Goal: Submit feedback/report problem: Submit feedback/report problem

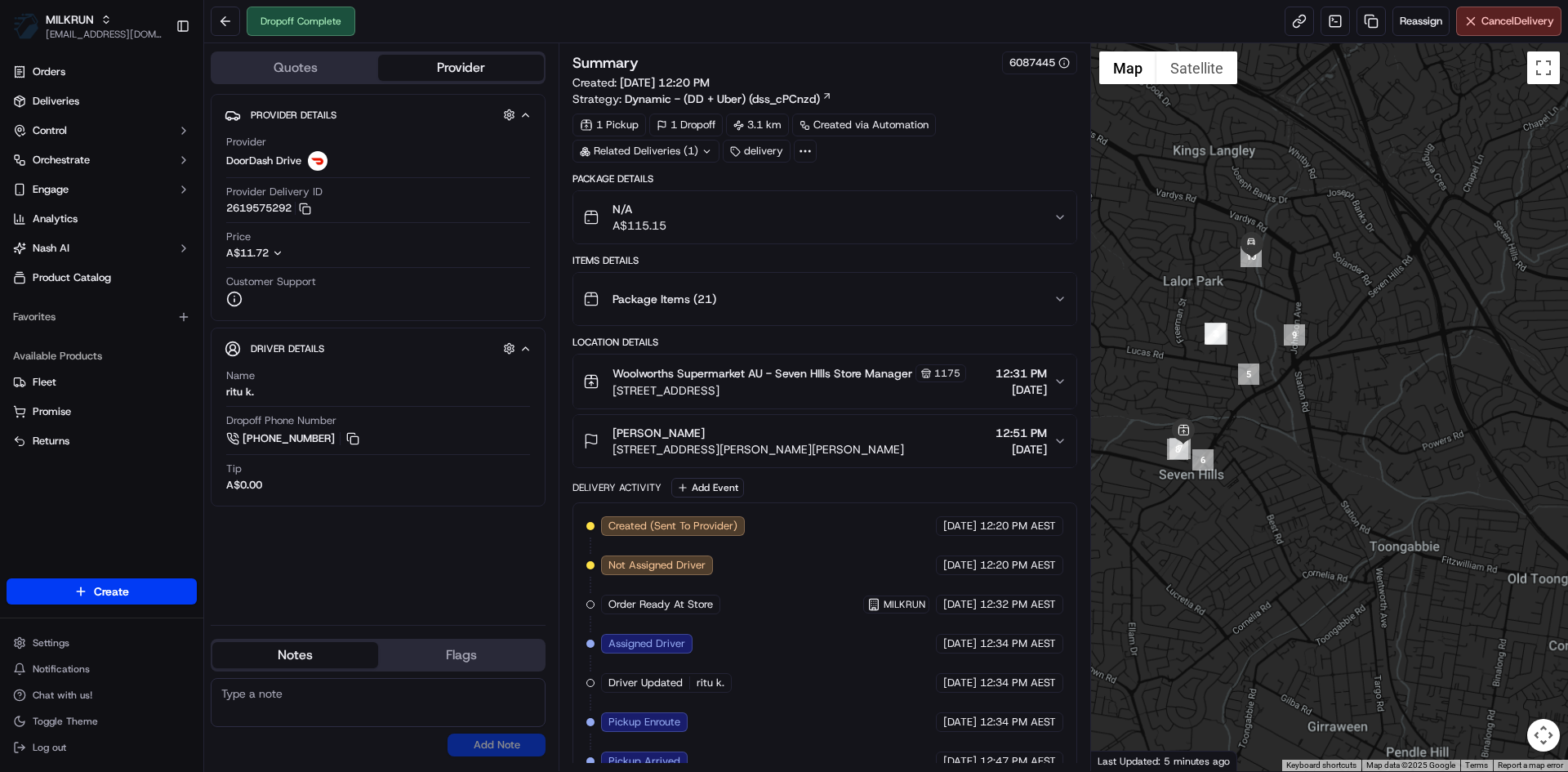
drag, startPoint x: 1268, startPoint y: 255, endPoint x: 1336, endPoint y: 423, distance: 181.2
click at [1336, 423] on div at bounding box center [1330, 407] width 478 height 728
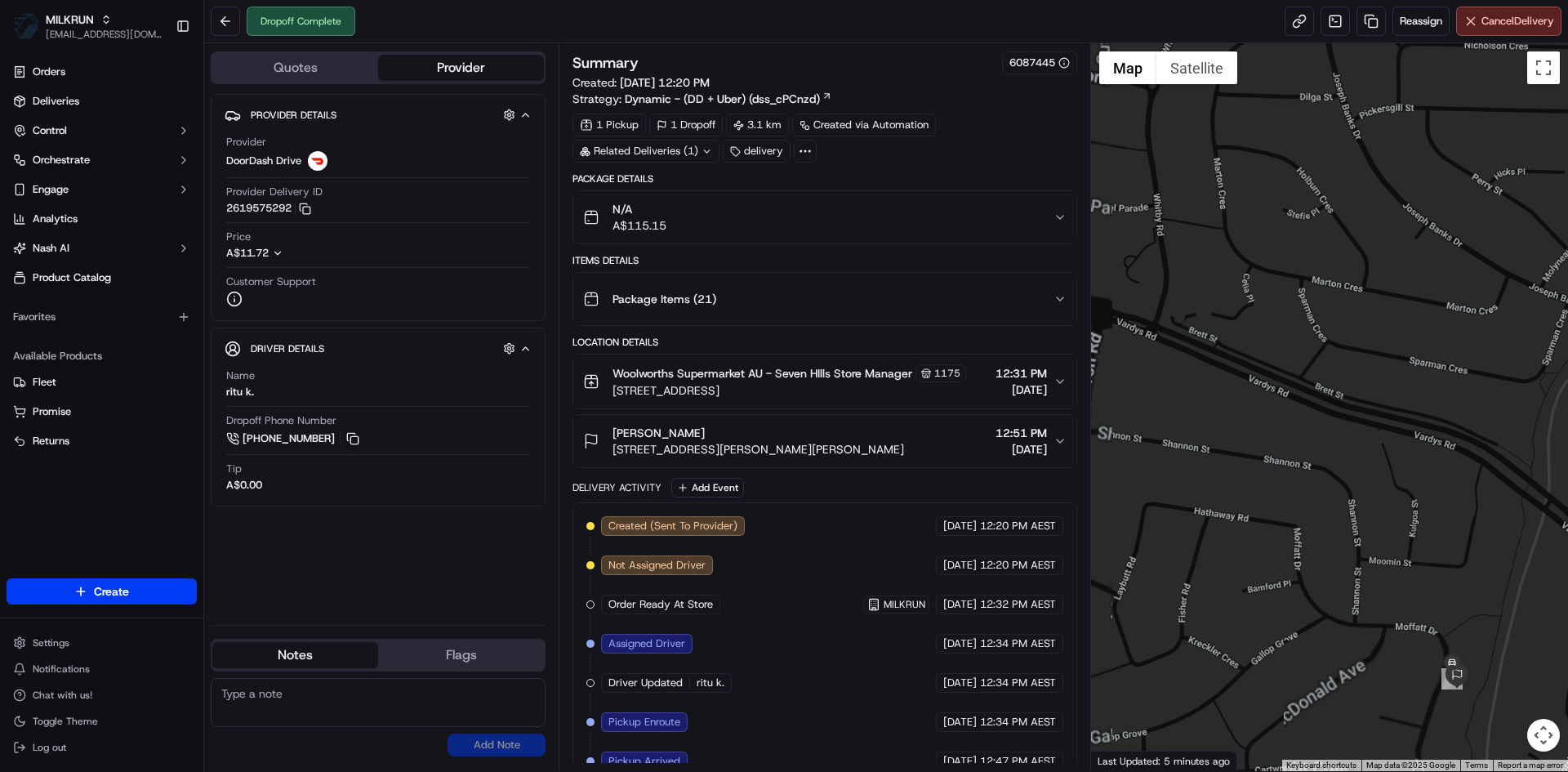
drag, startPoint x: 1412, startPoint y: 486, endPoint x: 1266, endPoint y: 211, distance: 311.4
click at [1266, 211] on div at bounding box center [1330, 407] width 478 height 728
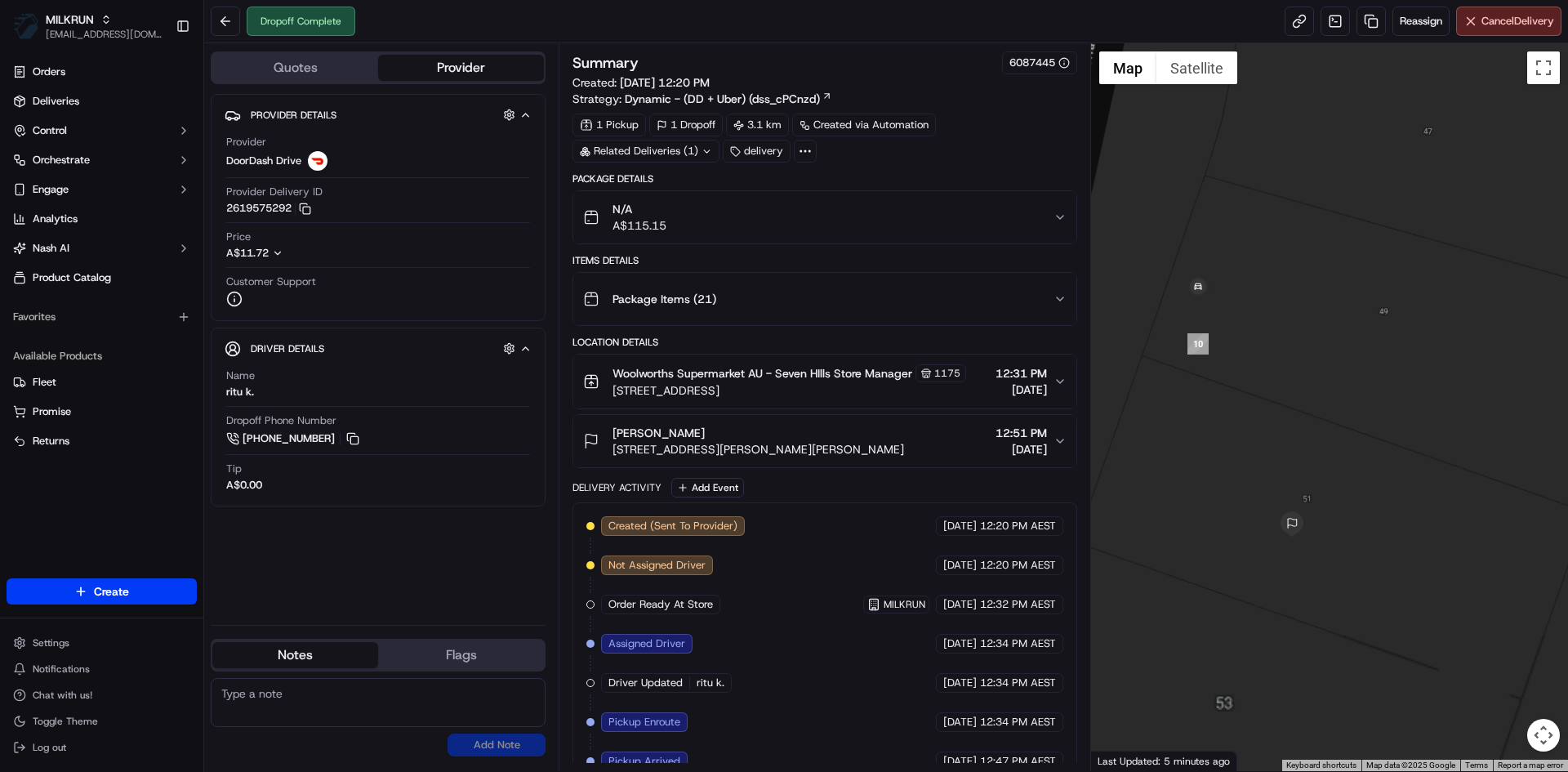
drag, startPoint x: 1348, startPoint y: 475, endPoint x: 1278, endPoint y: 224, distance: 260.6
click at [1278, 224] on div at bounding box center [1330, 407] width 478 height 728
click at [844, 446] on div "Chantele Hickson 51 Moffatt Dr, Lalor Park, NSW 2147, AU 12:51 PM 19/09/2025" at bounding box center [817, 441] width 470 height 33
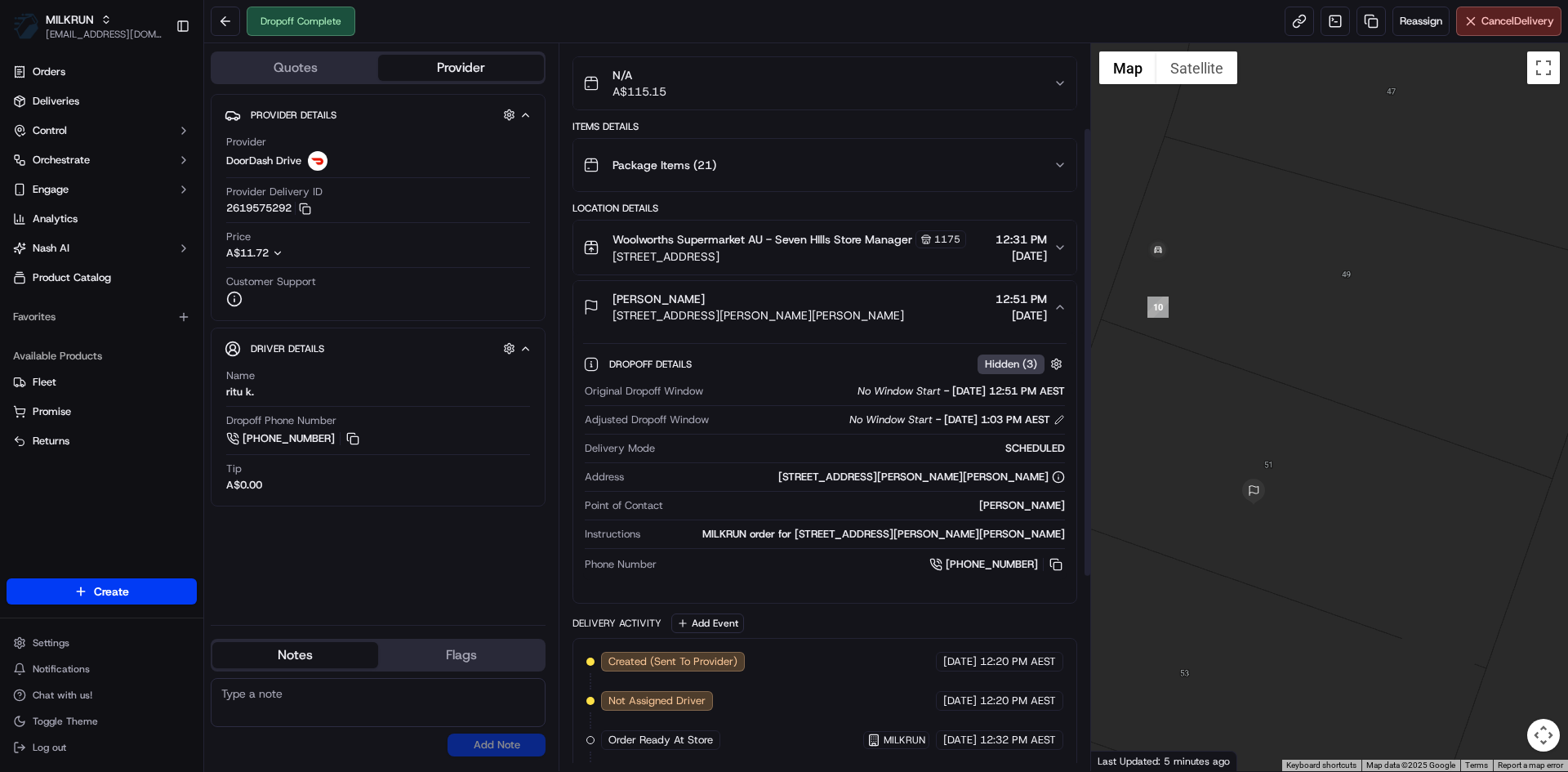
scroll to position [136, 0]
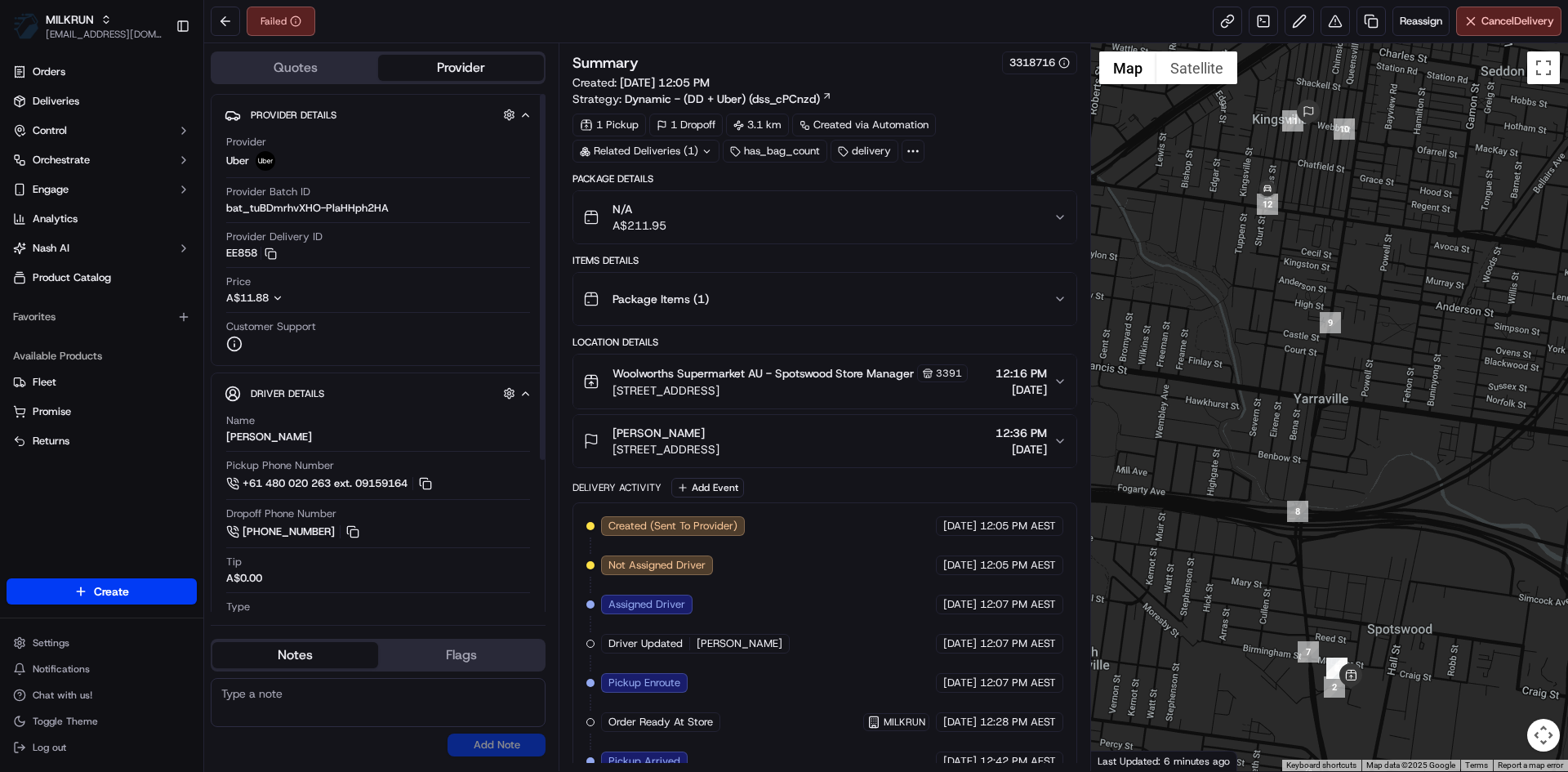
scroll to position [179, 0]
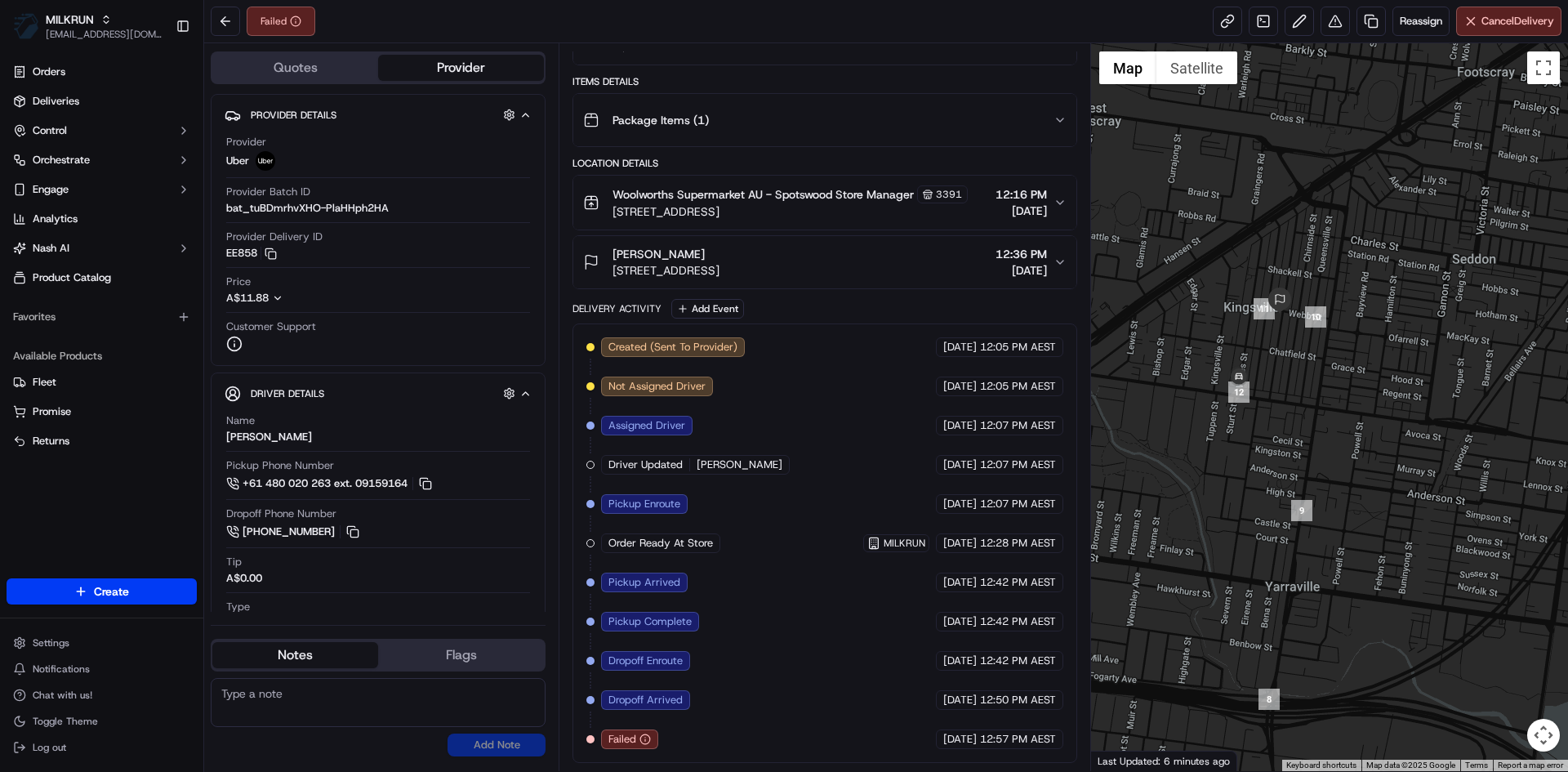
drag, startPoint x: 1301, startPoint y: 273, endPoint x: 1290, endPoint y: 372, distance: 99.6
click at [1292, 410] on div at bounding box center [1330, 407] width 478 height 728
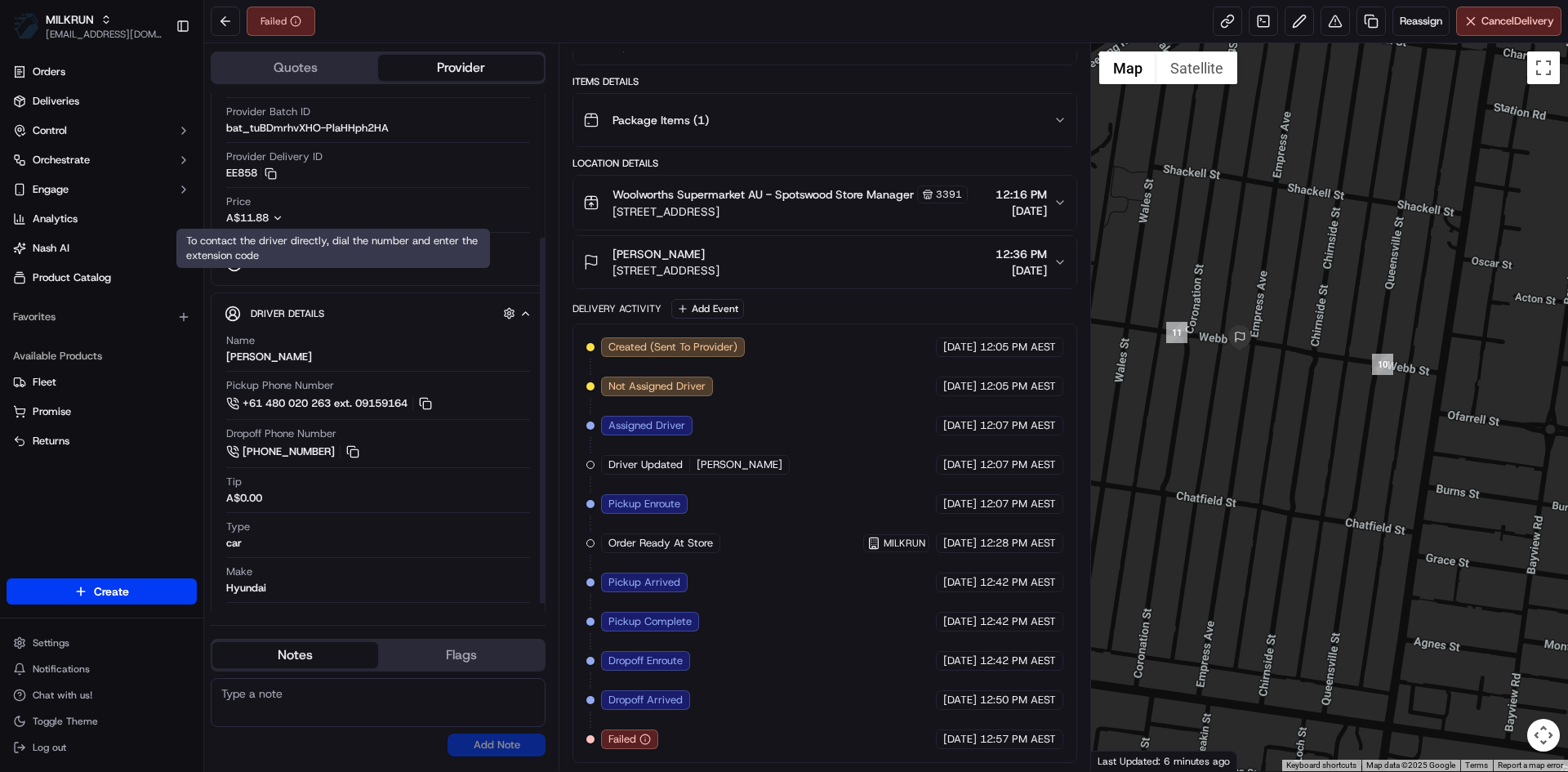
scroll to position [216, 0]
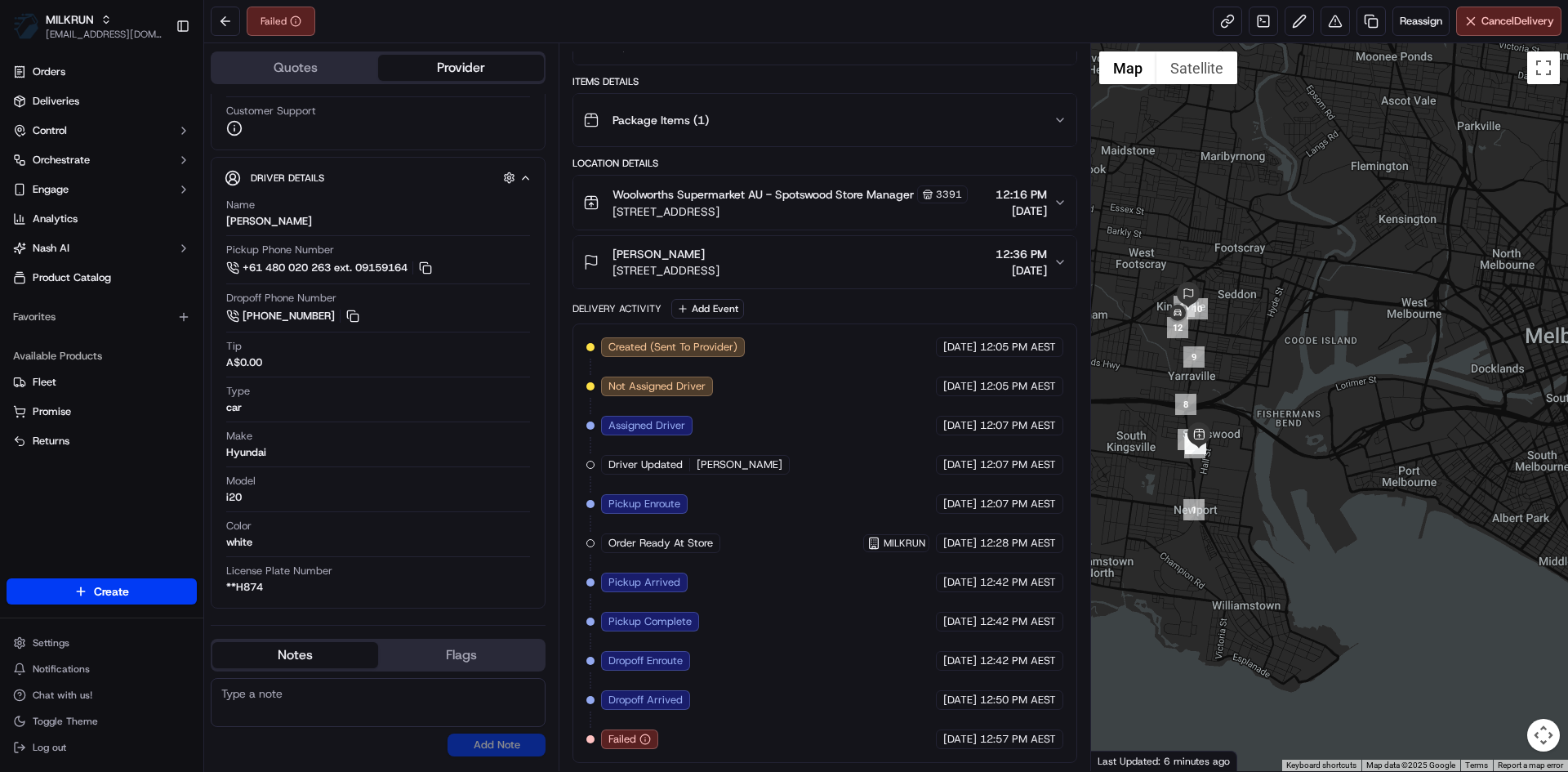
drag, startPoint x: 1208, startPoint y: 471, endPoint x: 1285, endPoint y: 593, distance: 144.3
click at [1285, 593] on div at bounding box center [1330, 407] width 478 height 728
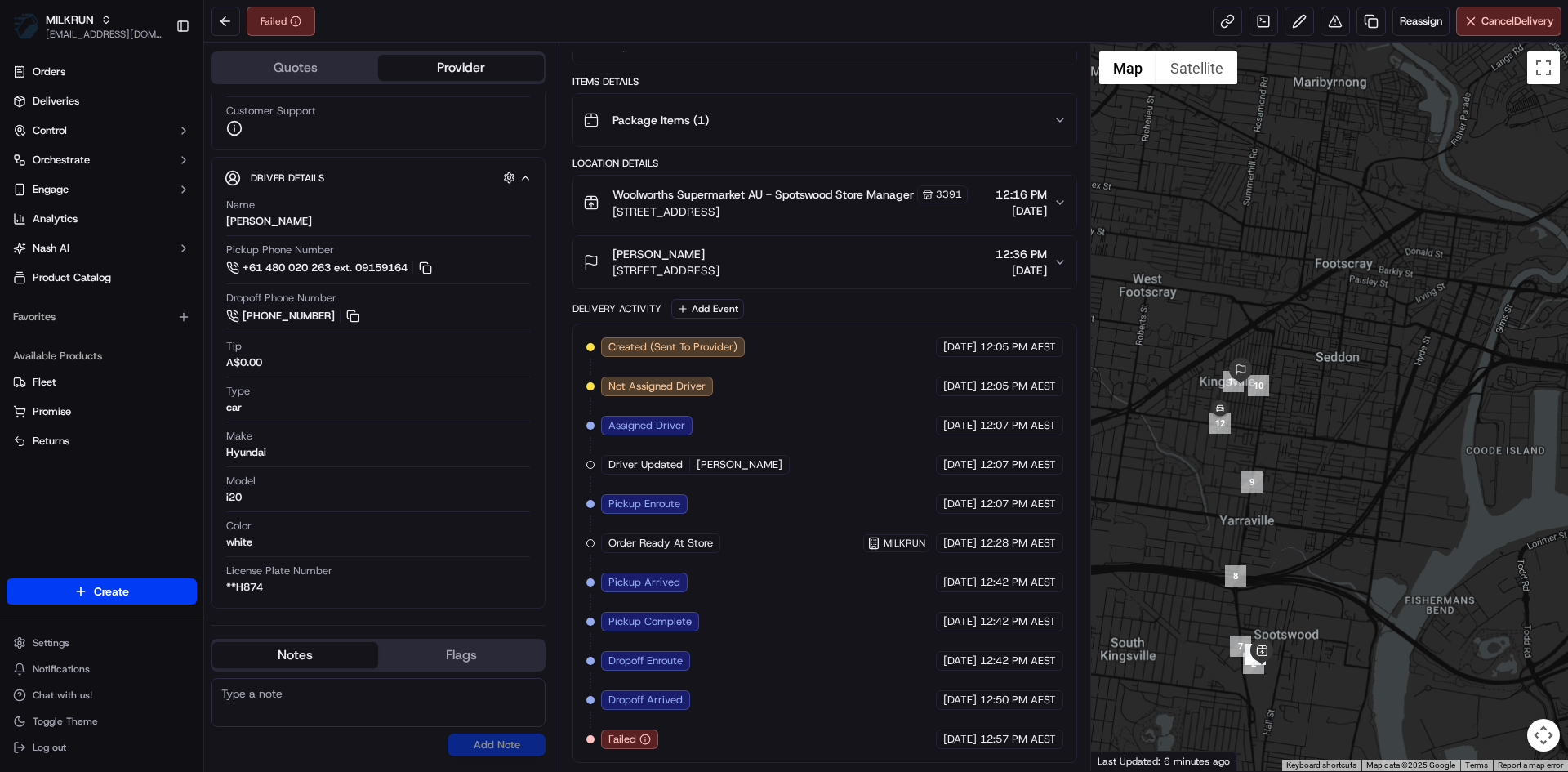
drag, startPoint x: 1238, startPoint y: 393, endPoint x: 1263, endPoint y: 456, distance: 67.8
click at [1263, 456] on div at bounding box center [1330, 407] width 478 height 728
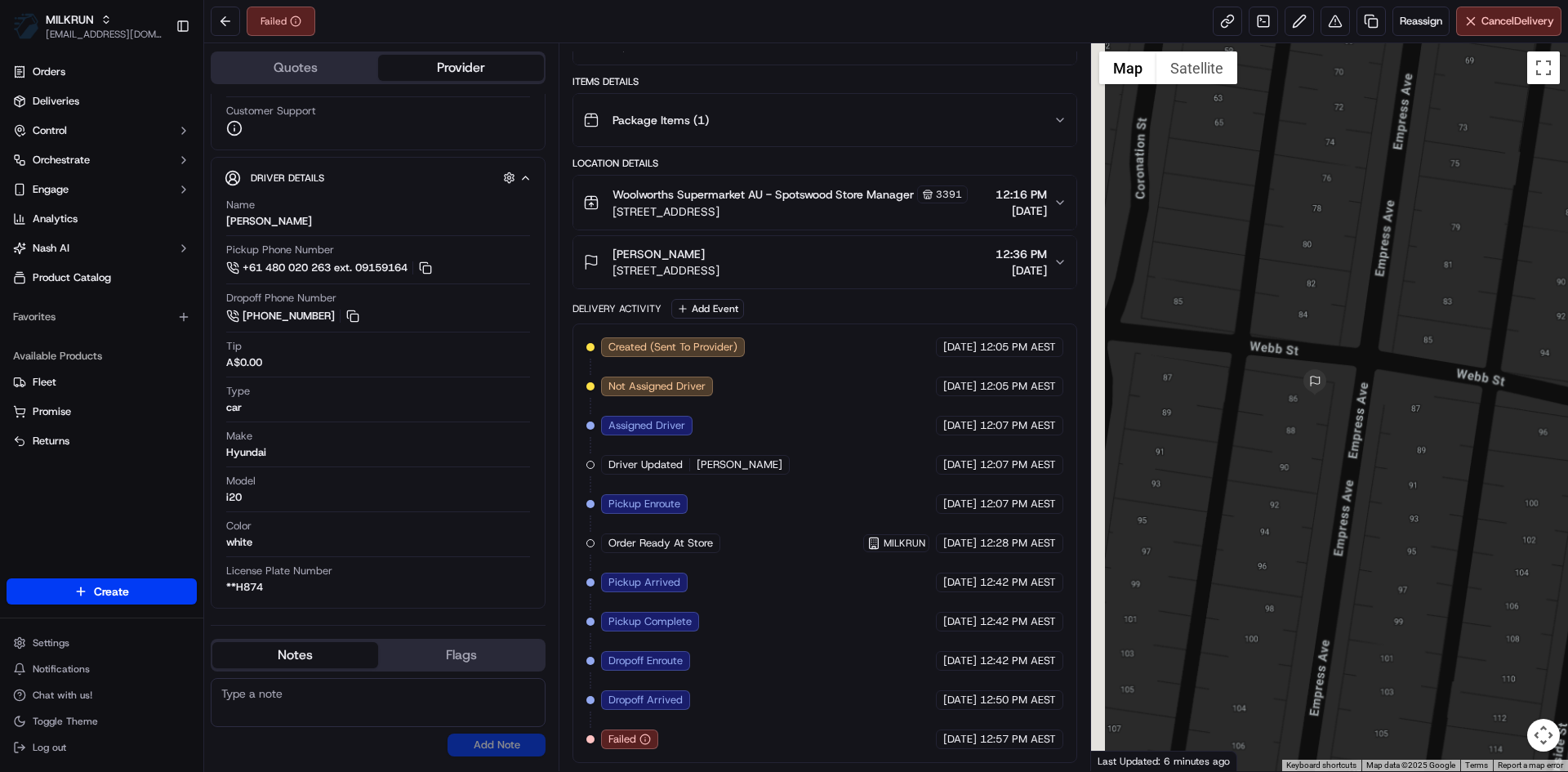
drag, startPoint x: 1262, startPoint y: 444, endPoint x: 1352, endPoint y: 348, distance: 131.6
click at [1352, 346] on div at bounding box center [1330, 407] width 478 height 728
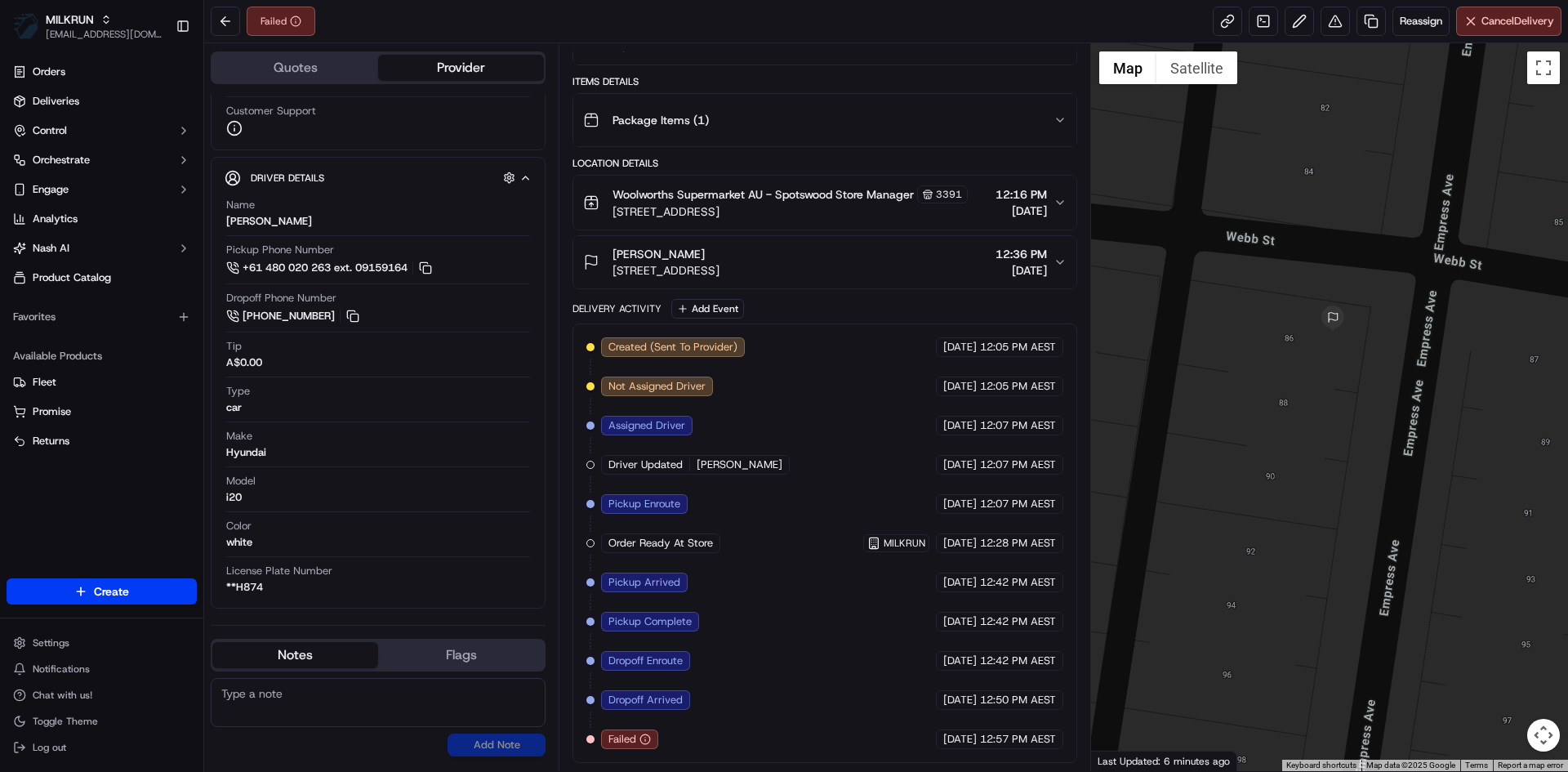
drag, startPoint x: 1381, startPoint y: 324, endPoint x: 1275, endPoint y: 431, distance: 150.6
click at [1275, 431] on div at bounding box center [1330, 407] width 478 height 728
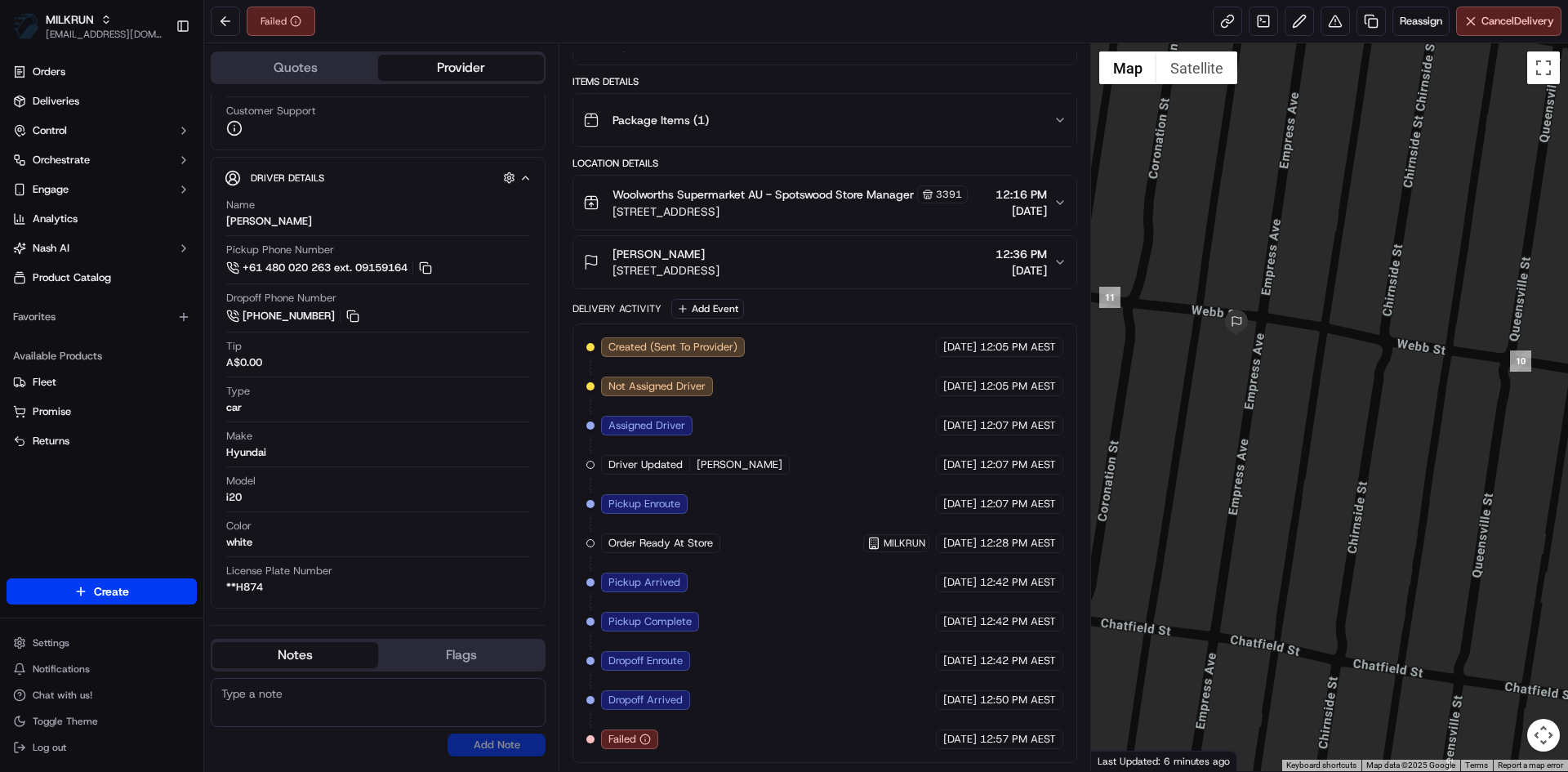
drag, startPoint x: 1354, startPoint y: 374, endPoint x: 1402, endPoint y: 453, distance: 92.4
click at [1416, 460] on div at bounding box center [1330, 407] width 478 height 728
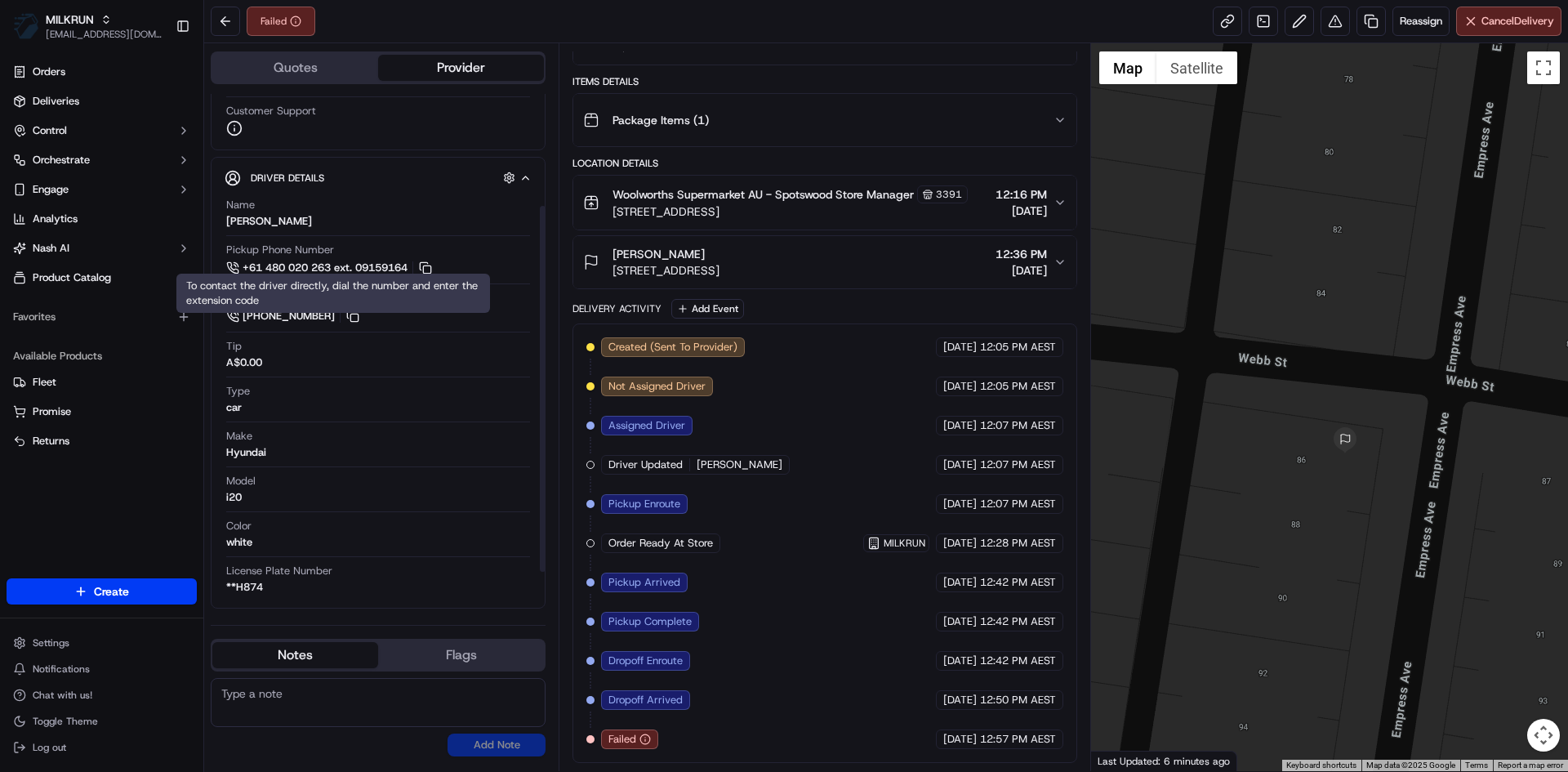
scroll to position [0, 0]
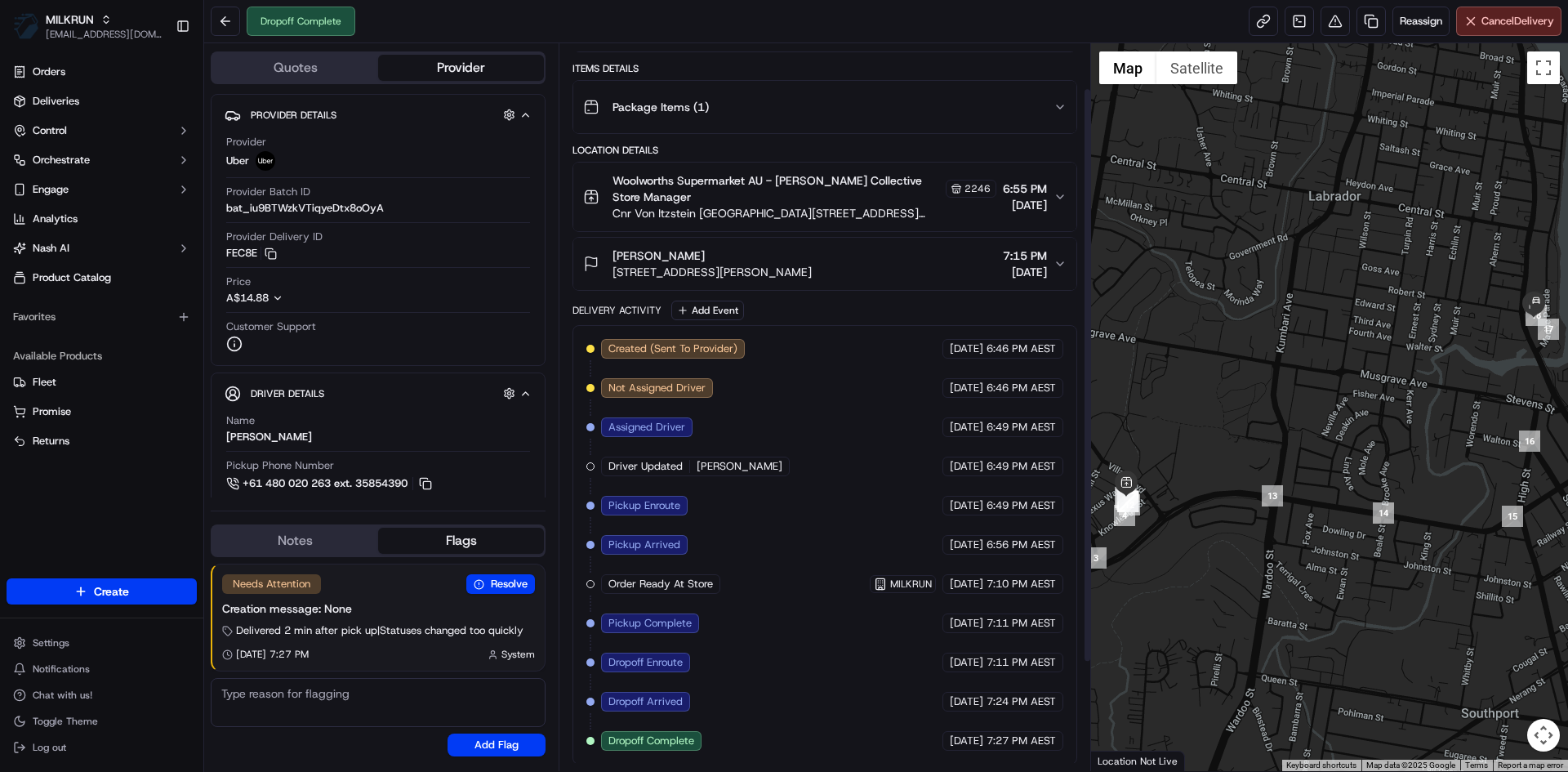
scroll to position [193, 0]
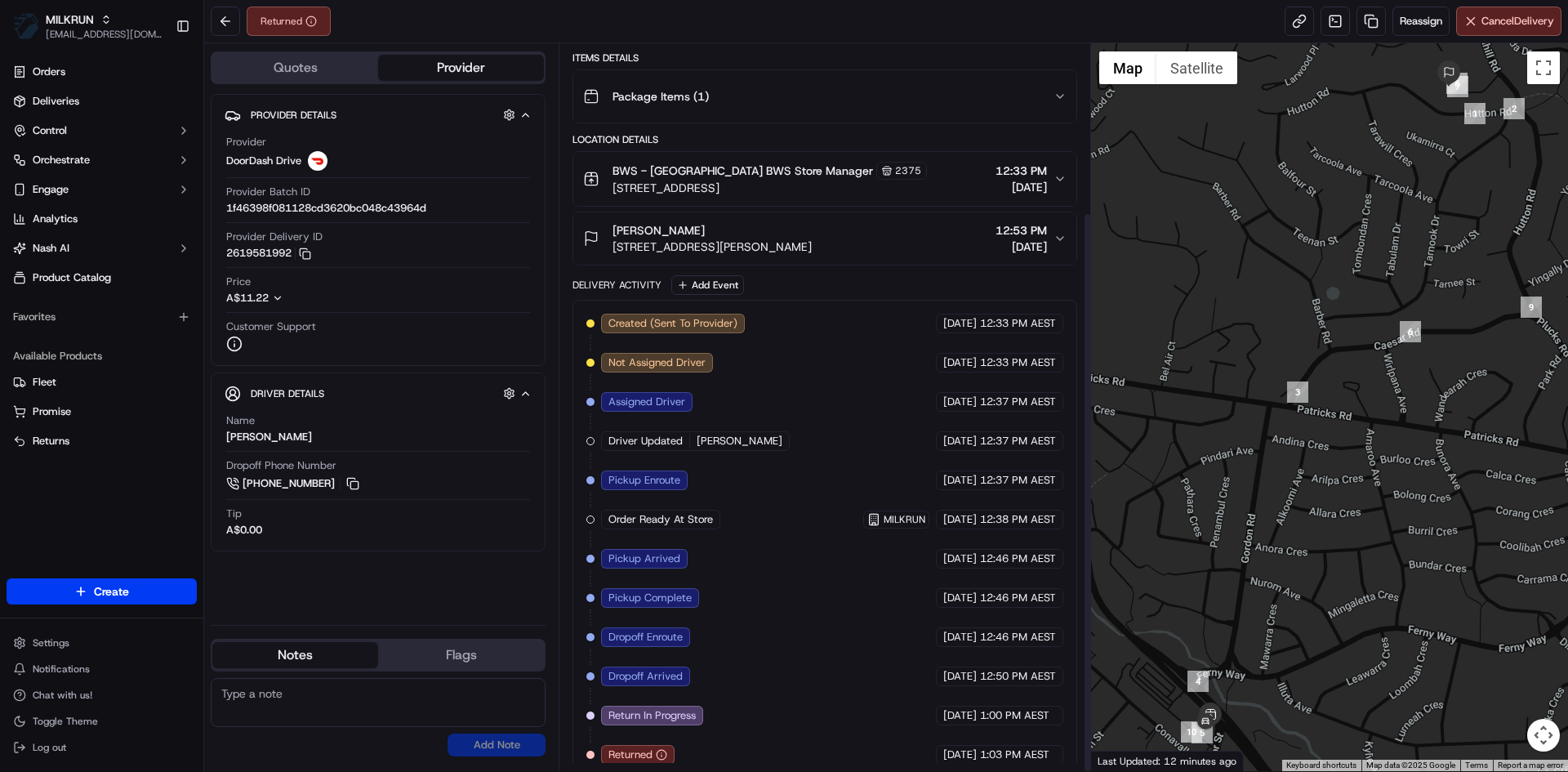
scroll to position [218, 0]
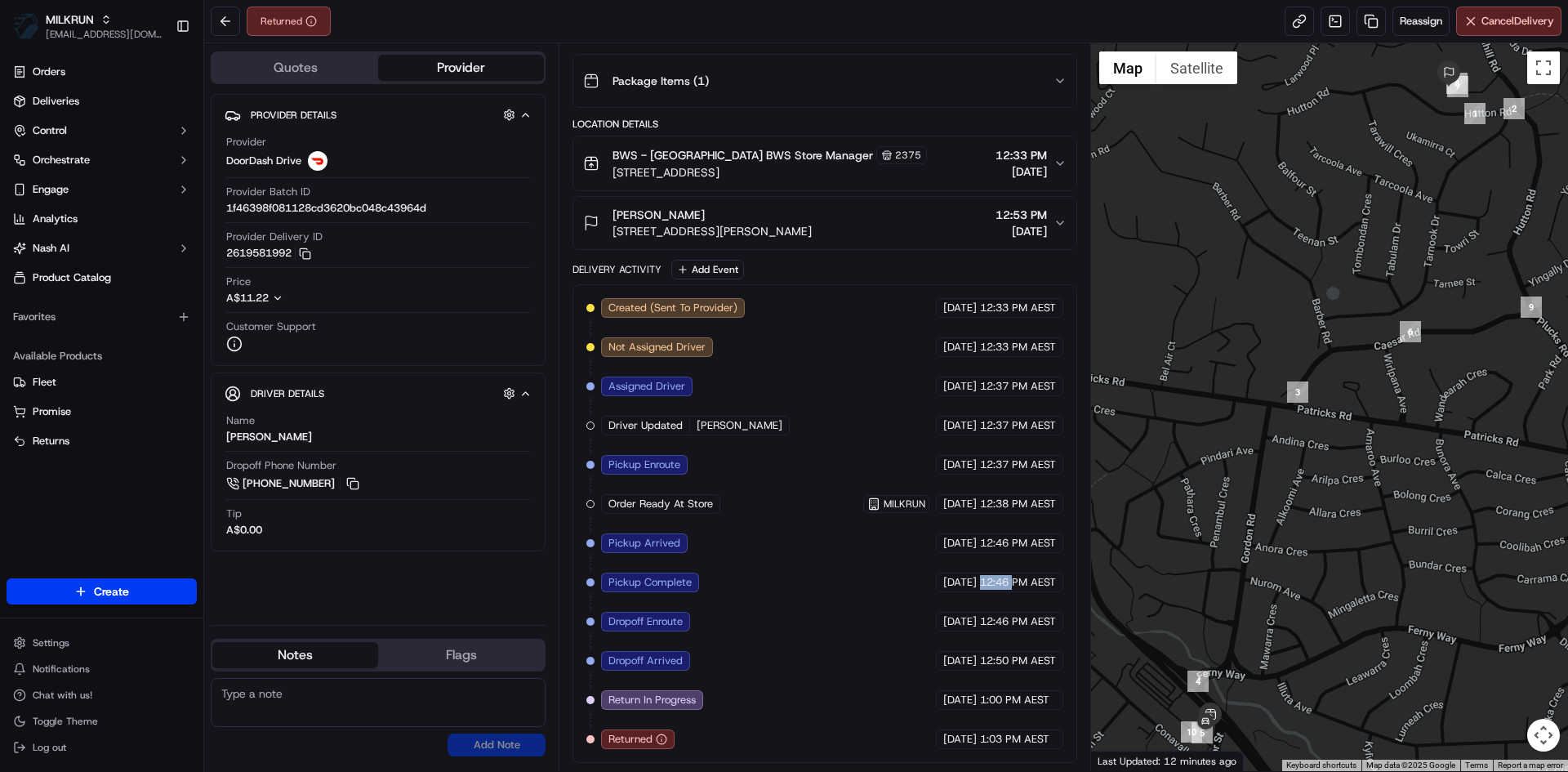
drag, startPoint x: 981, startPoint y: 584, endPoint x: 1013, endPoint y: 587, distance: 32.1
click at [1013, 587] on span "12:46 PM AEST" at bounding box center [1017, 582] width 76 height 14
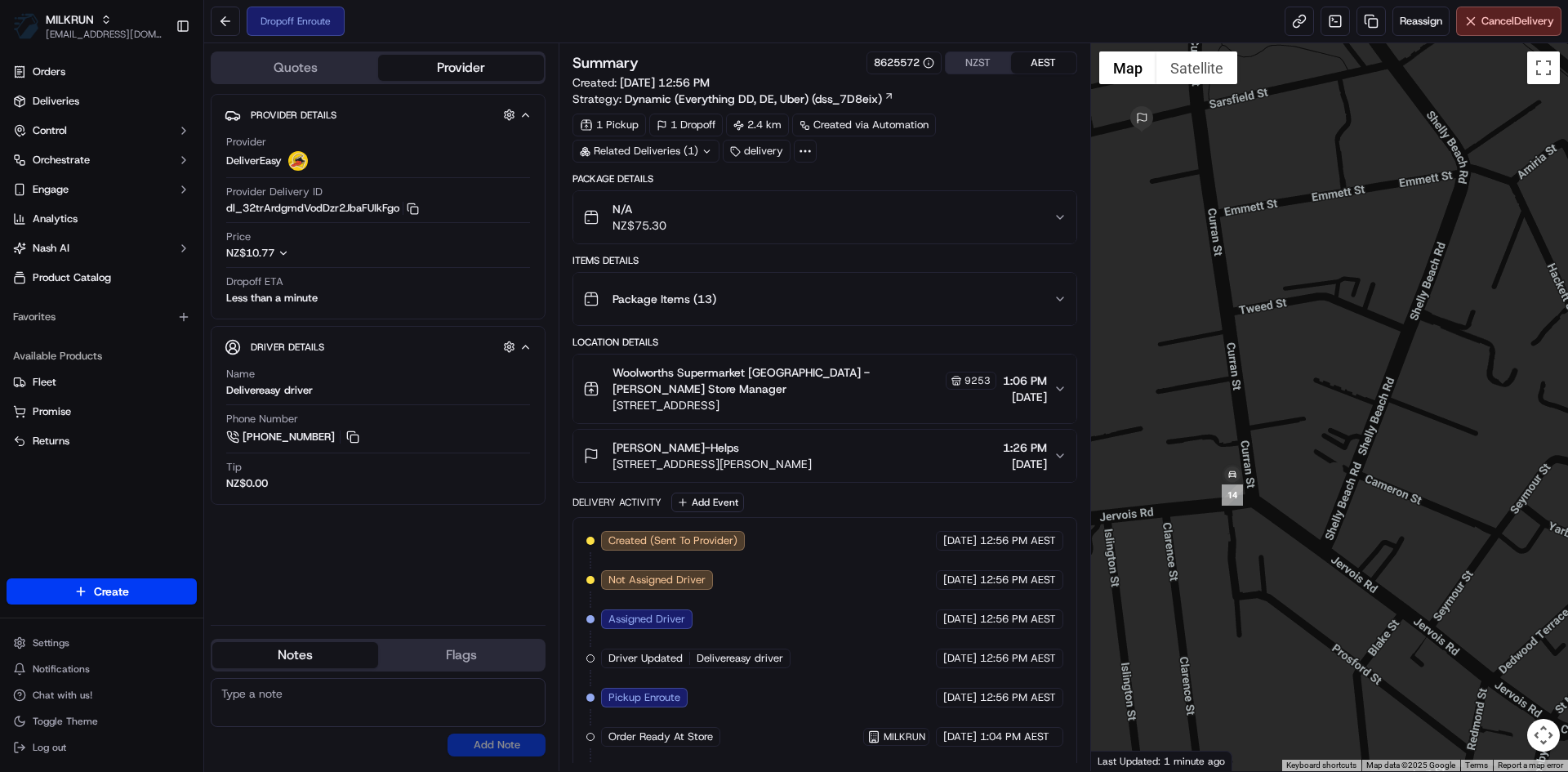
drag, startPoint x: 1229, startPoint y: 419, endPoint x: 1294, endPoint y: 398, distance: 68.3
click at [1294, 398] on div at bounding box center [1330, 407] width 478 height 728
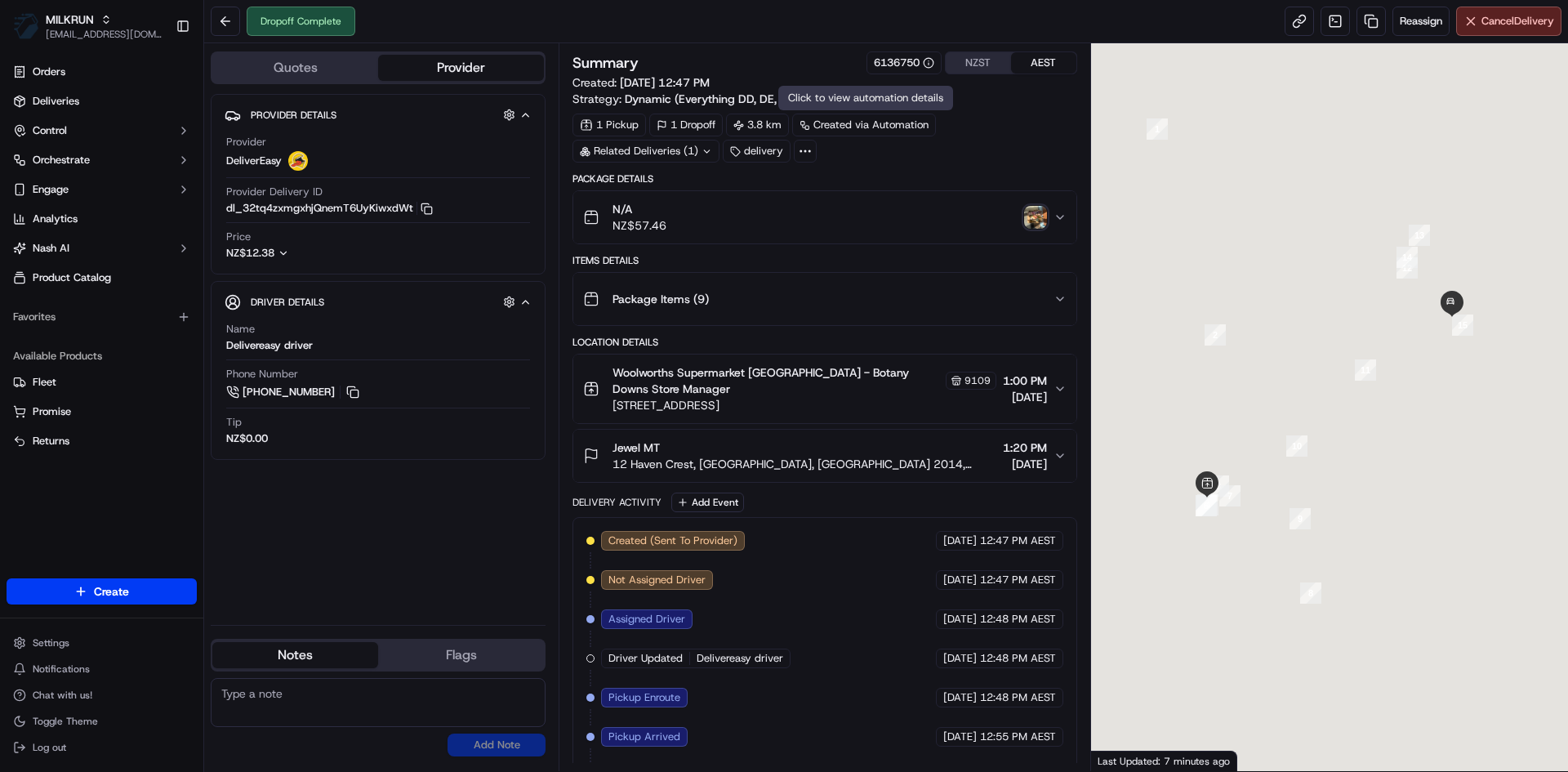
click at [973, 68] on button "NZST" at bounding box center [977, 63] width 65 height 21
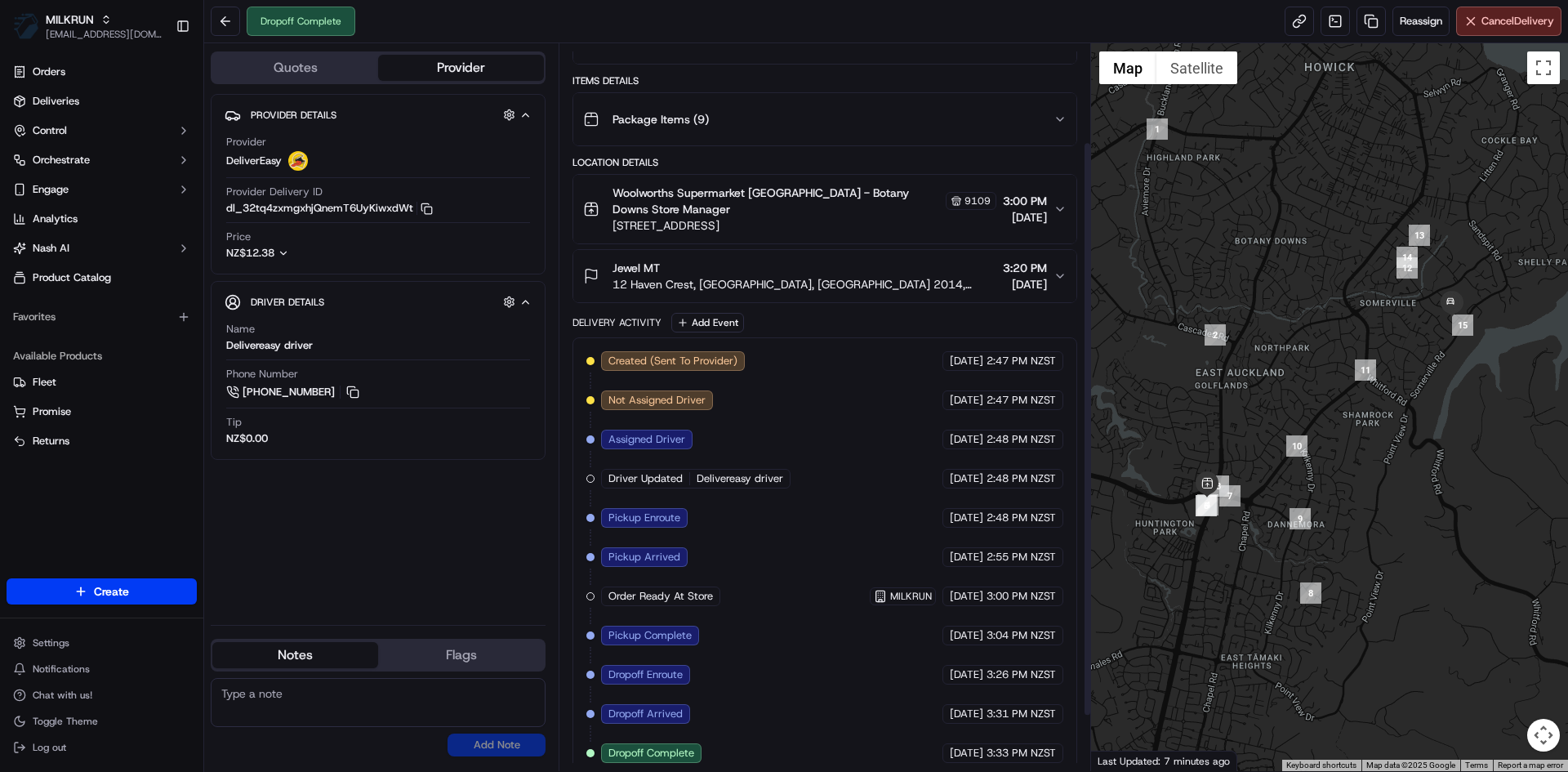
scroll to position [193, 0]
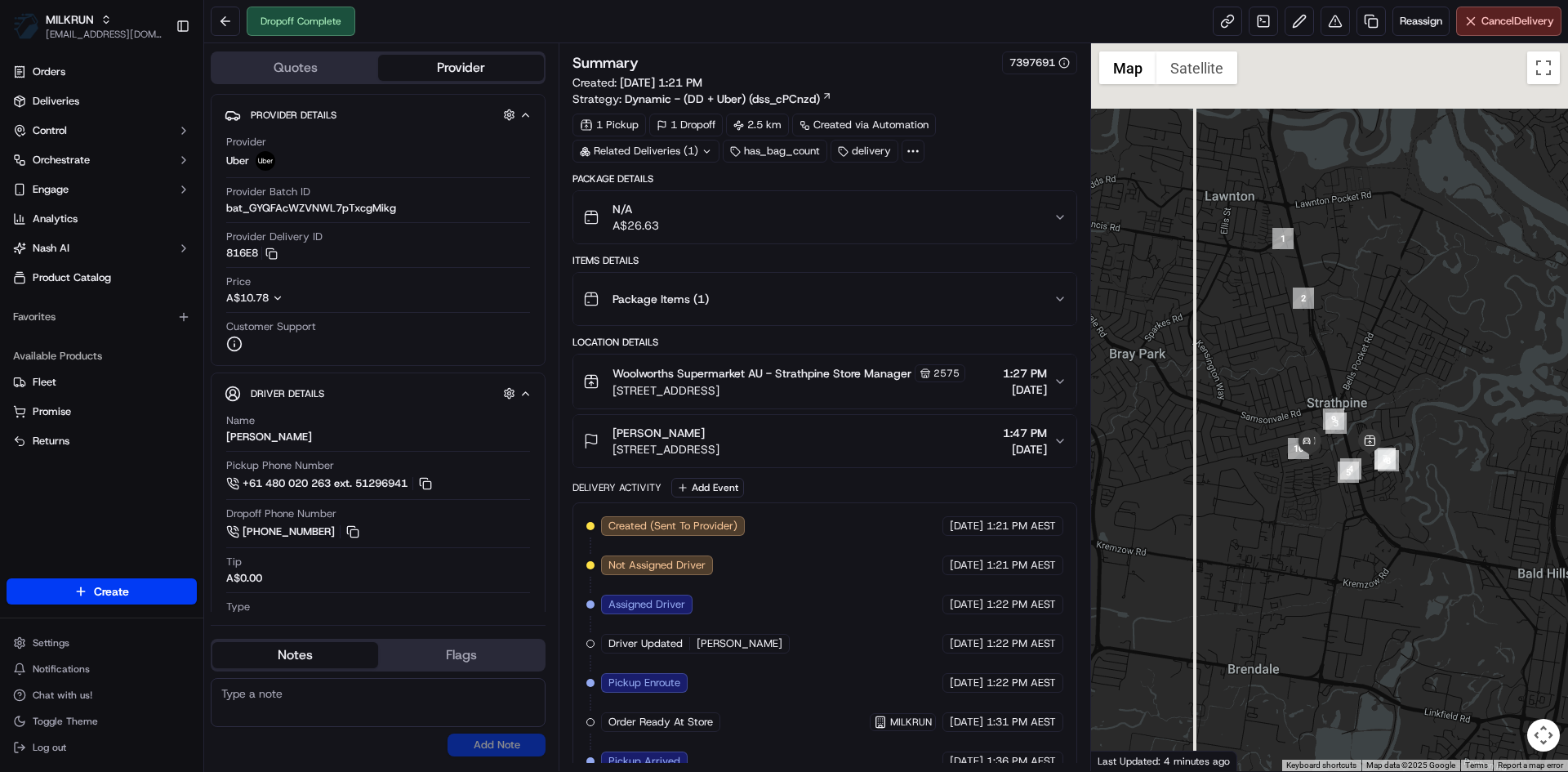
drag, startPoint x: 1246, startPoint y: 329, endPoint x: 1308, endPoint y: 411, distance: 102.8
click at [1308, 411] on div at bounding box center [1330, 407] width 478 height 728
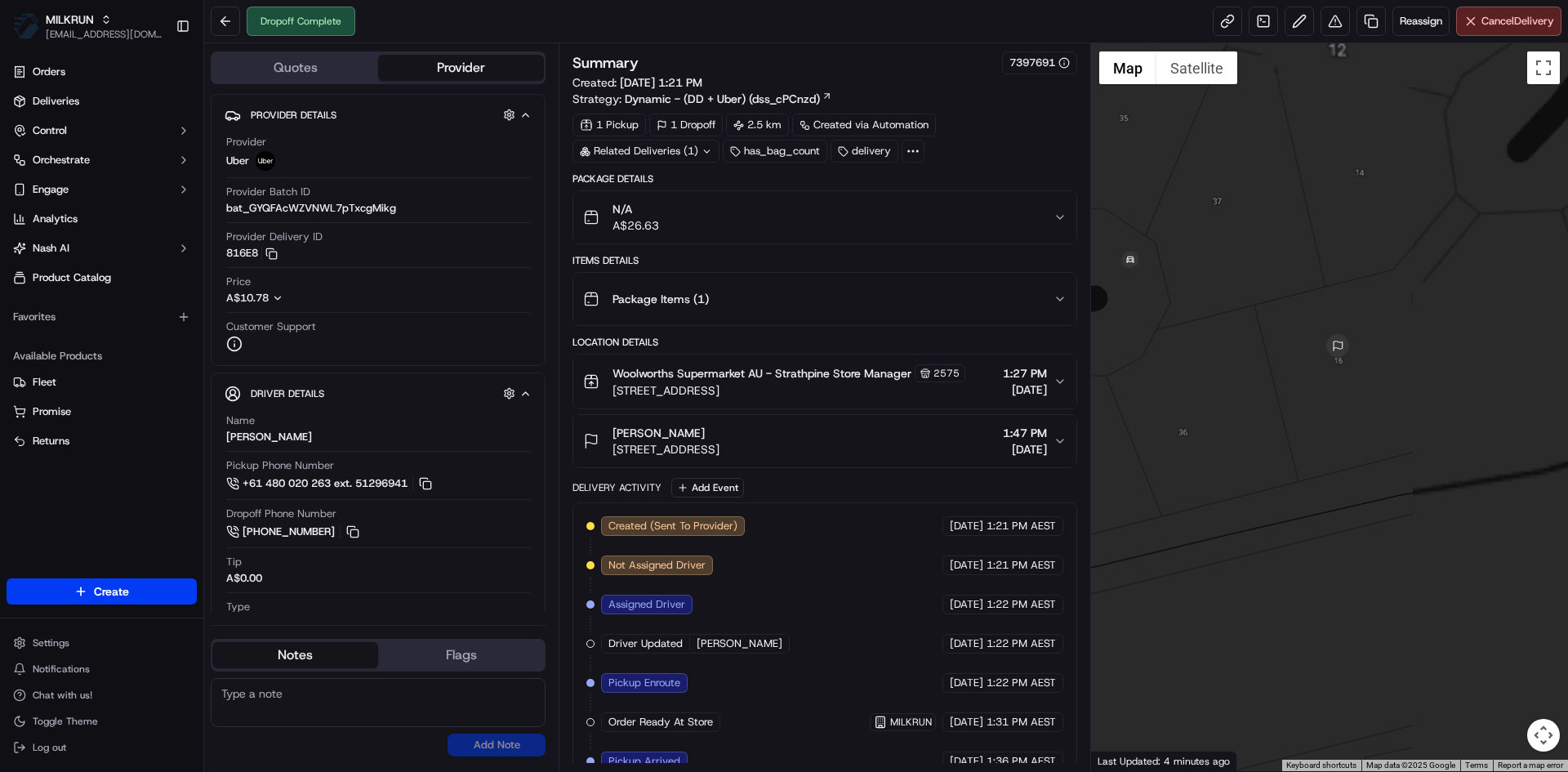
drag, startPoint x: 1406, startPoint y: 446, endPoint x: 1160, endPoint y: 499, distance: 251.6
click at [1160, 499] on div at bounding box center [1330, 407] width 478 height 728
drag, startPoint x: 1302, startPoint y: 450, endPoint x: 1343, endPoint y: 534, distance: 93.5
click at [1343, 534] on div at bounding box center [1330, 407] width 478 height 728
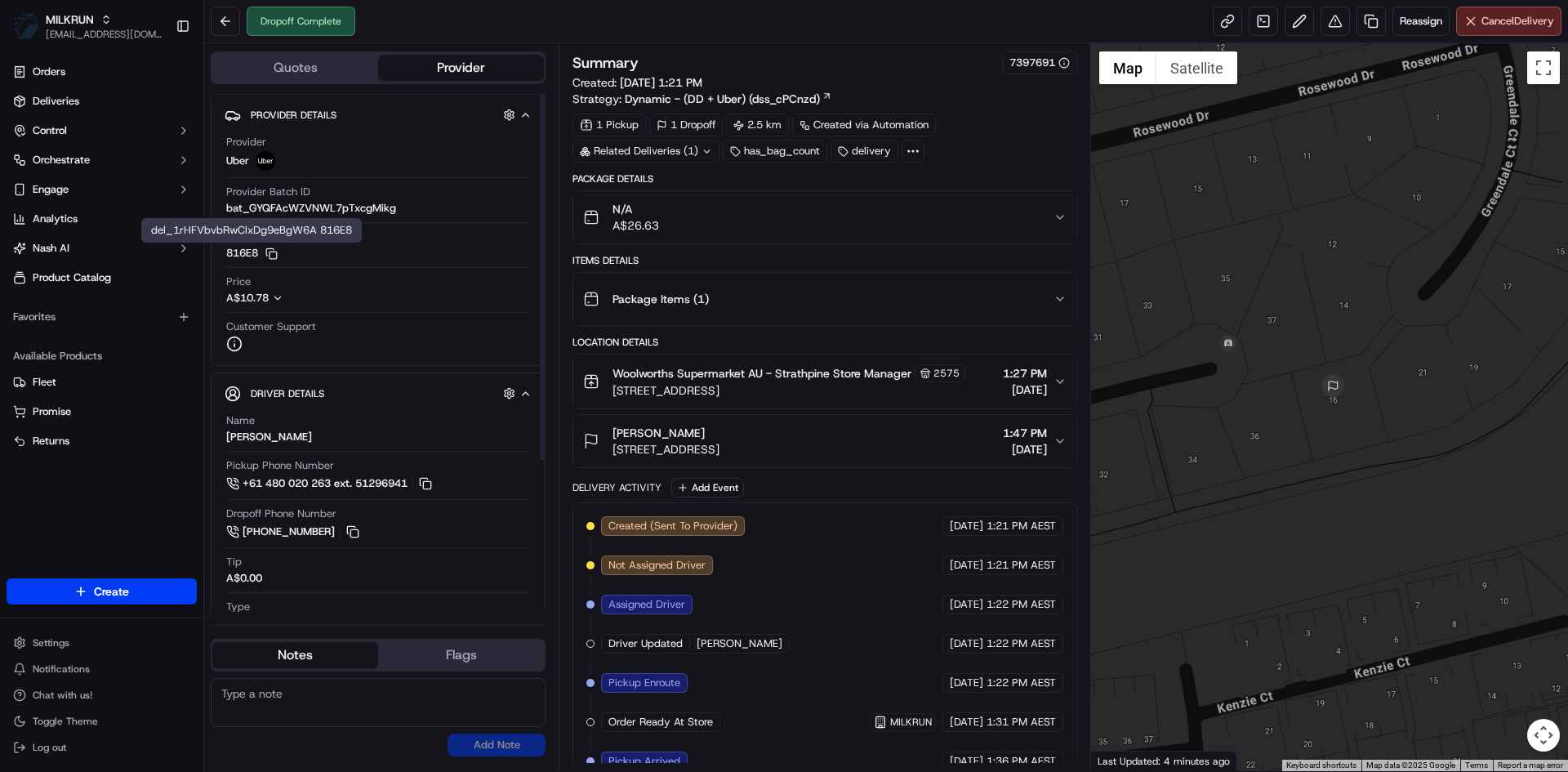
click at [244, 250] on button "816E8 Copy del_1rHFVbvbRwClxDg9eBgW6A 816E8" at bounding box center [252, 253] width 52 height 14
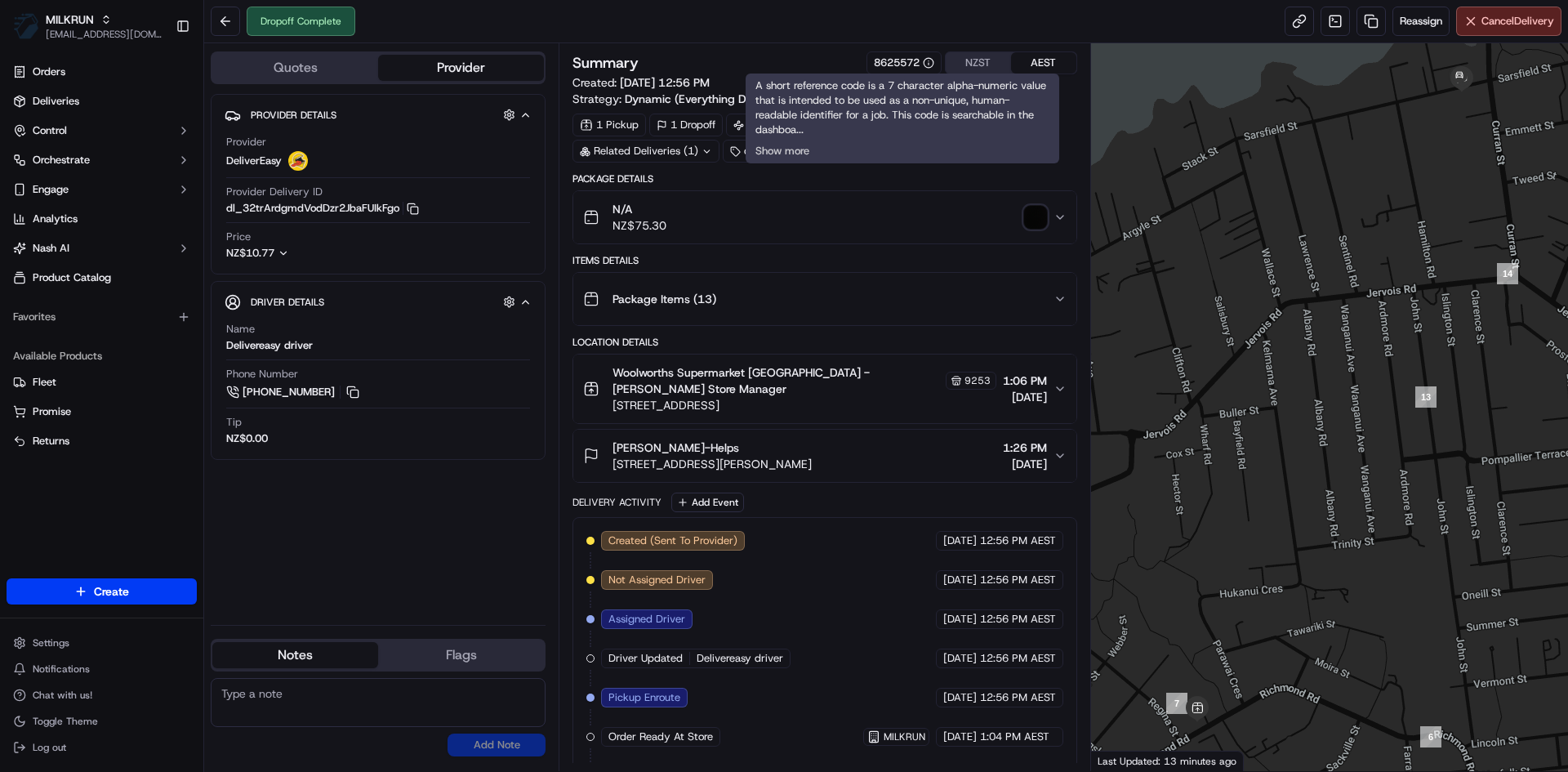
click at [970, 52] on div "NZST AEST" at bounding box center [1010, 63] width 132 height 23
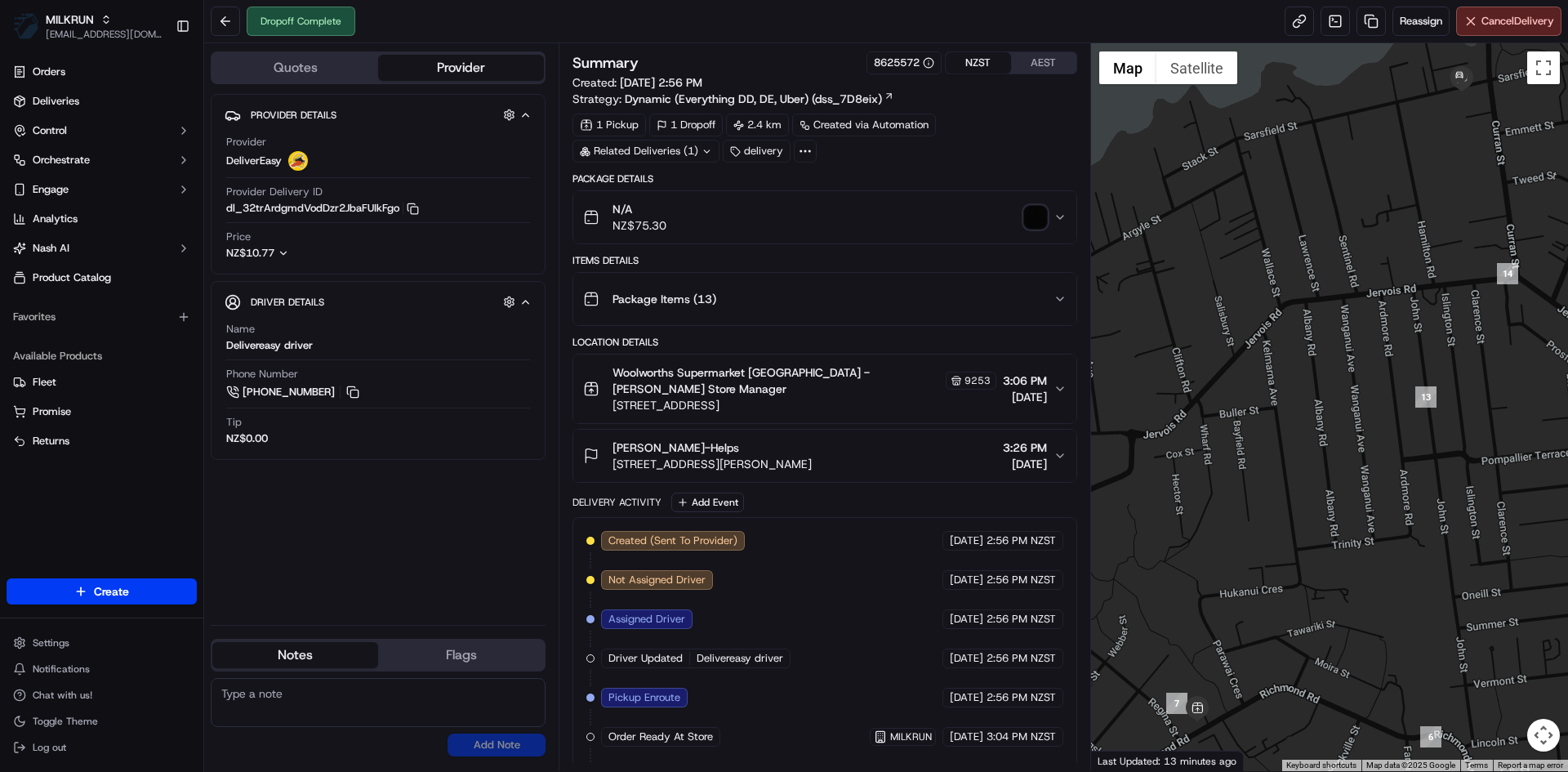
click at [980, 57] on button "NZST" at bounding box center [977, 63] width 65 height 21
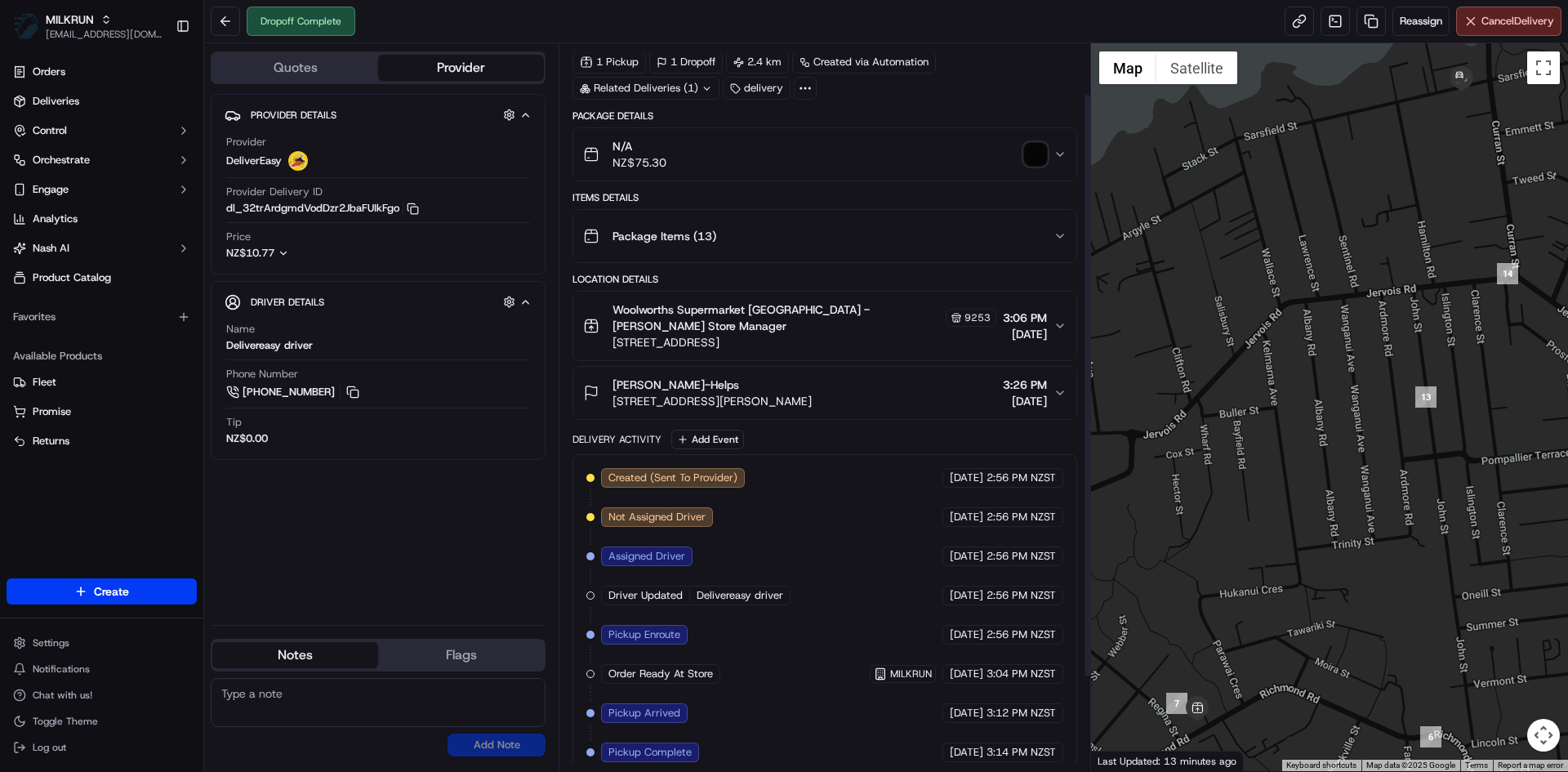
scroll to position [179, 0]
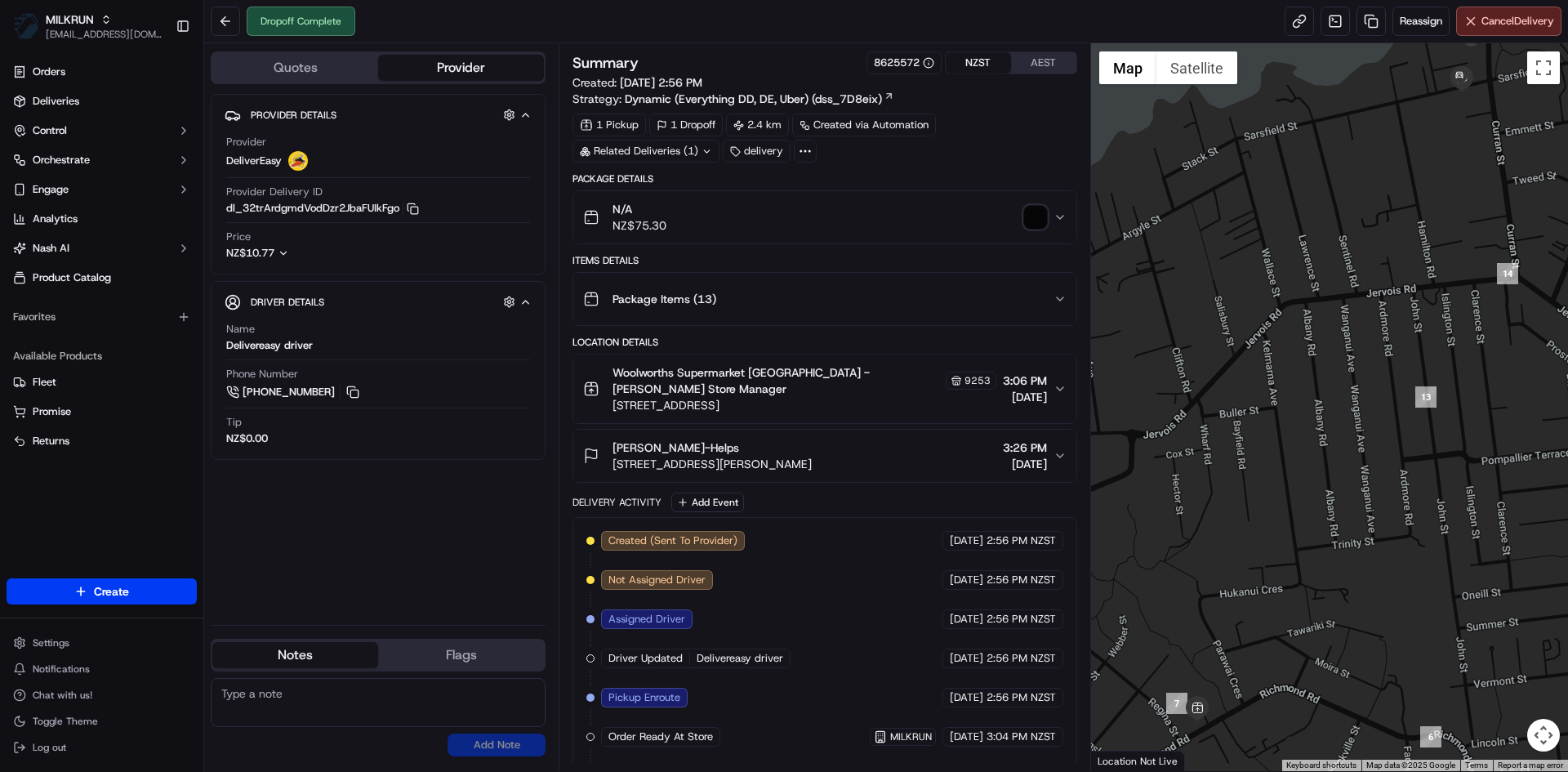
click at [994, 67] on button "NZST" at bounding box center [977, 63] width 65 height 21
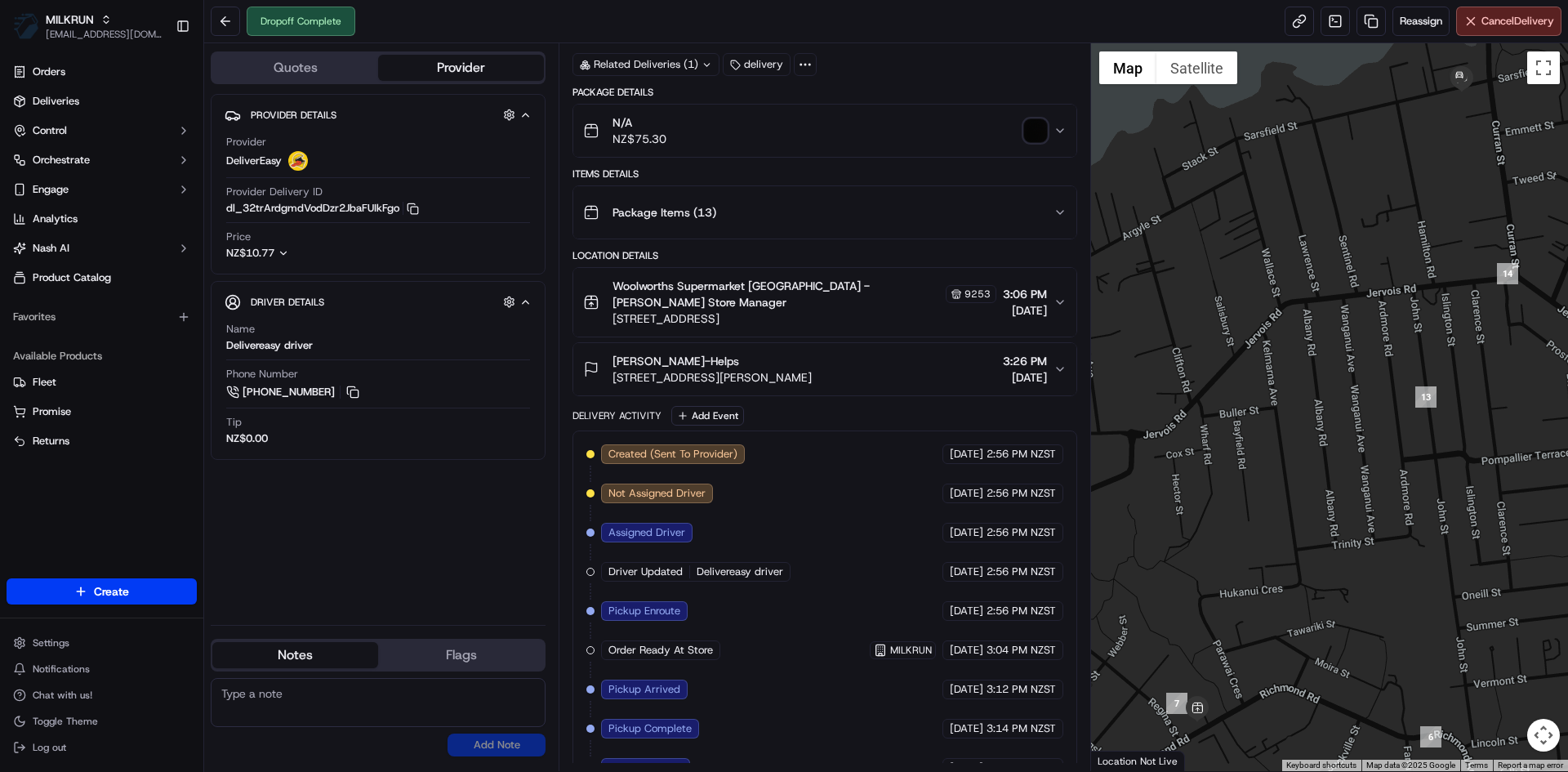
scroll to position [179, 0]
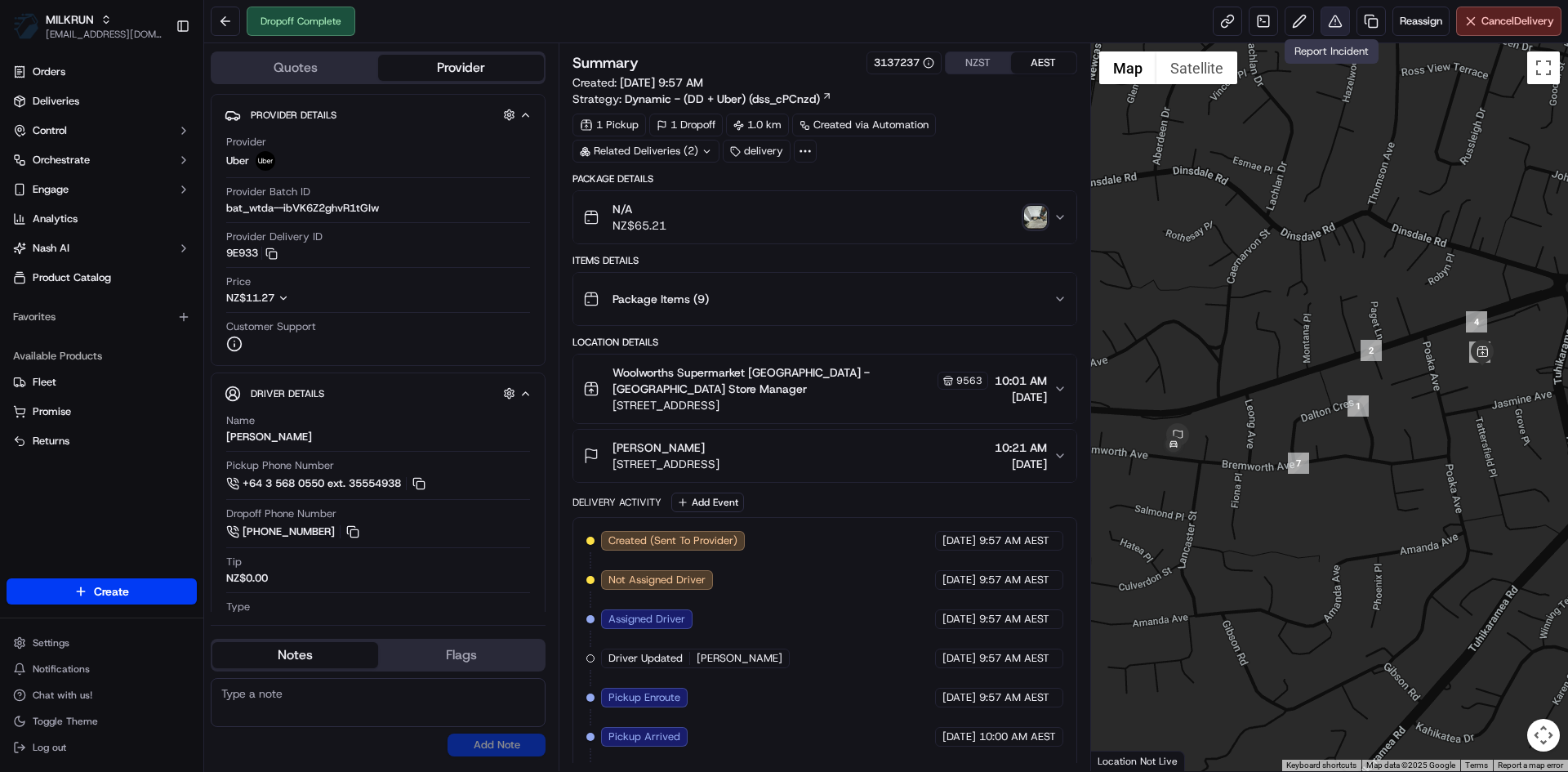
click at [1335, 33] on button at bounding box center [1335, 21] width 29 height 29
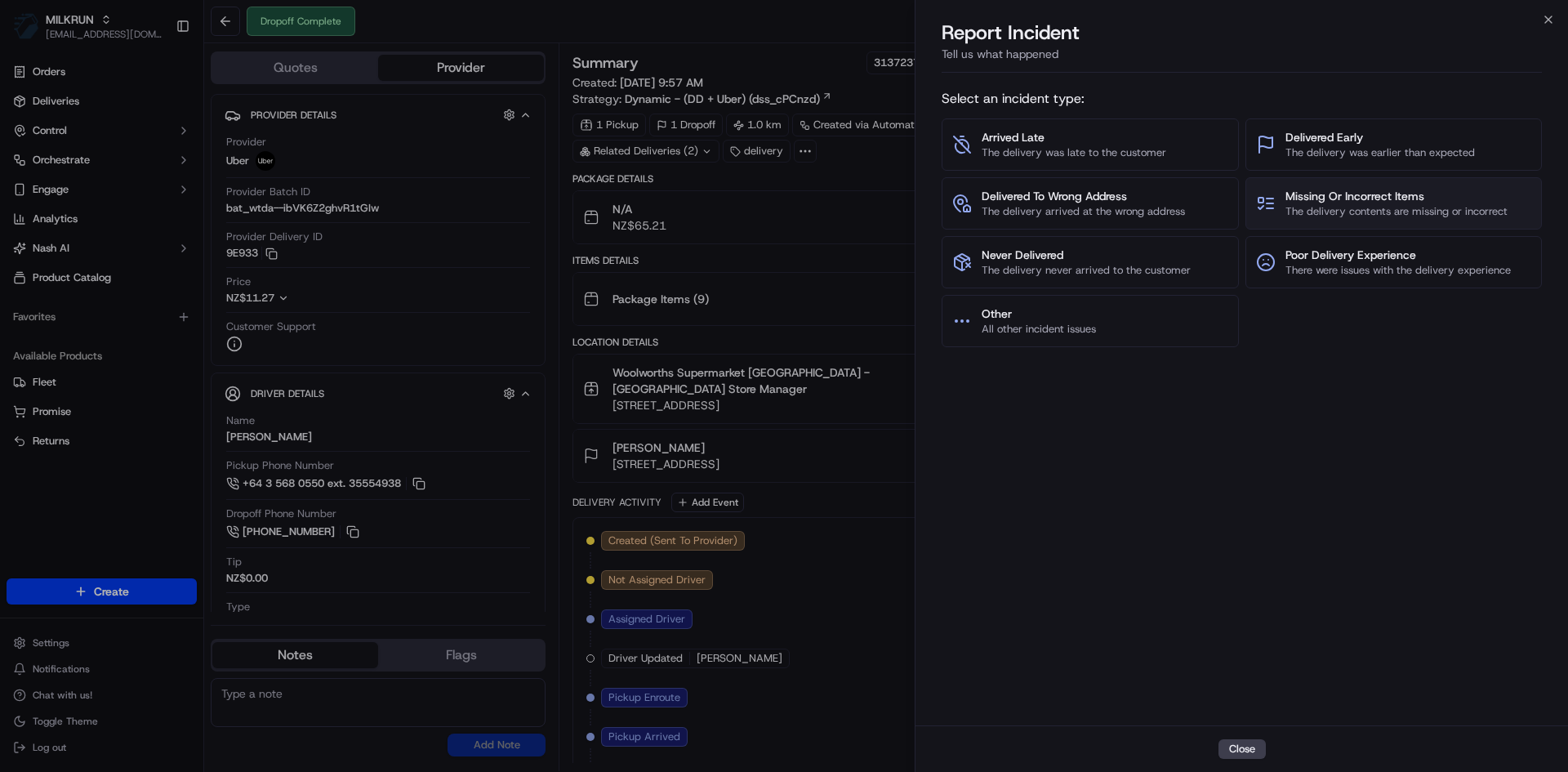
click at [1416, 218] on span "The delivery contents are missing or incorrect" at bounding box center [1396, 211] width 222 height 14
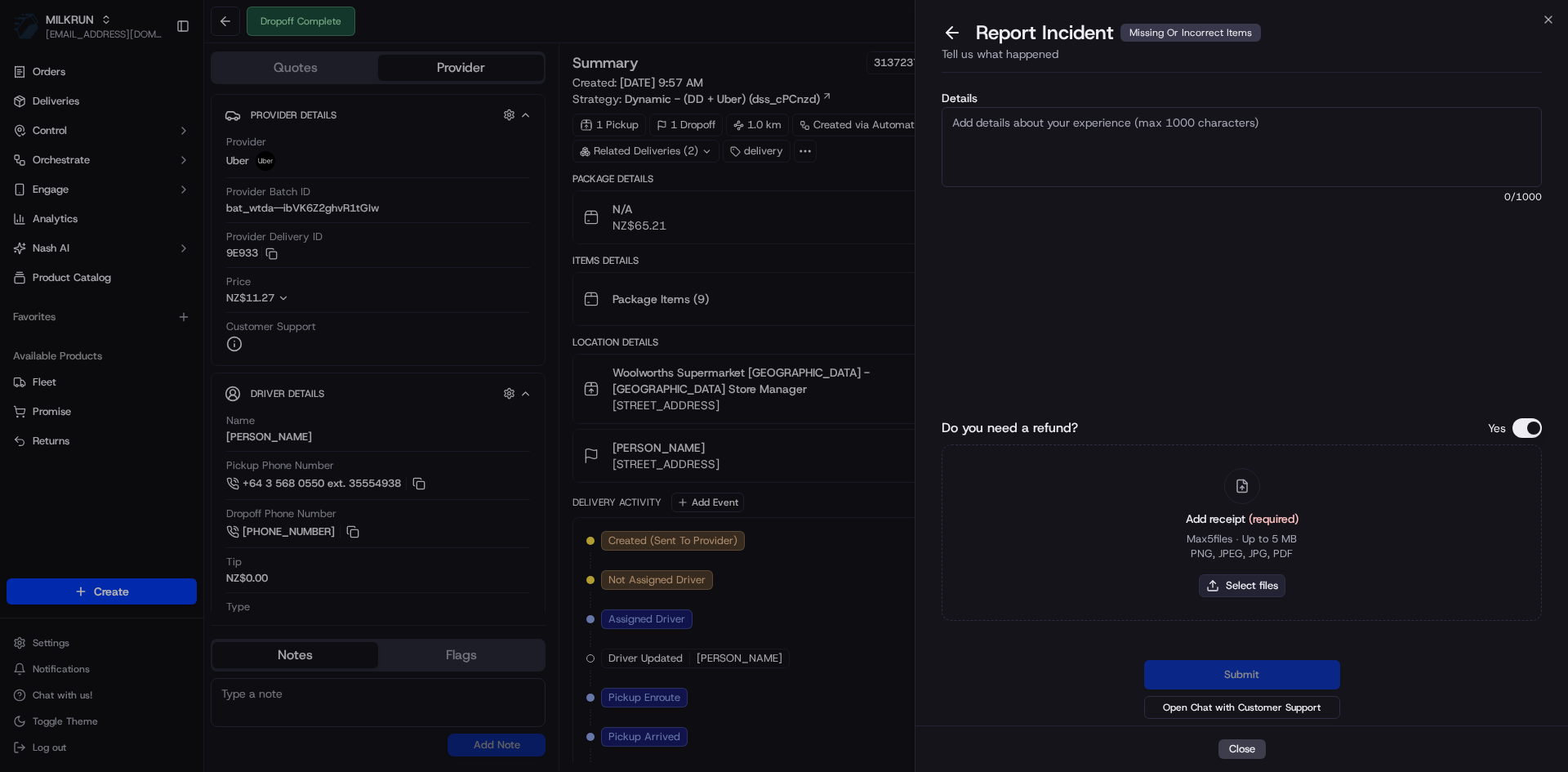
click at [1225, 580] on button "Select files" at bounding box center [1242, 586] width 86 height 23
type input "C:\fakepath\Screenshot 2025-09-19 140425.png"
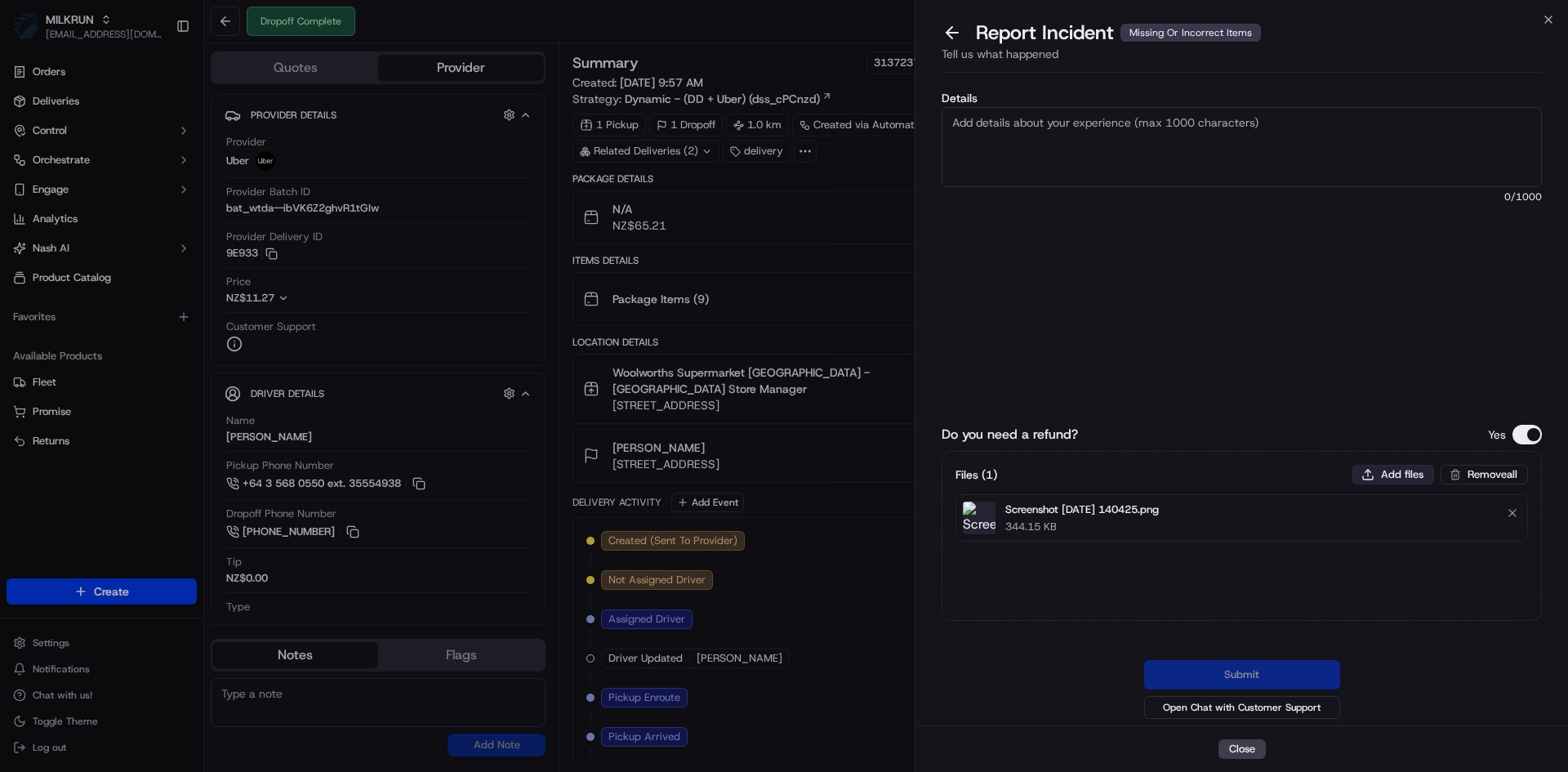
click at [1369, 476] on button "Add files" at bounding box center [1393, 475] width 82 height 20
type input "C:\fakepath\KMK.pdf"
click at [1172, 137] on textarea "Details" at bounding box center [1242, 147] width 600 height 80
paste textarea "Customer received the wrong order, refund"
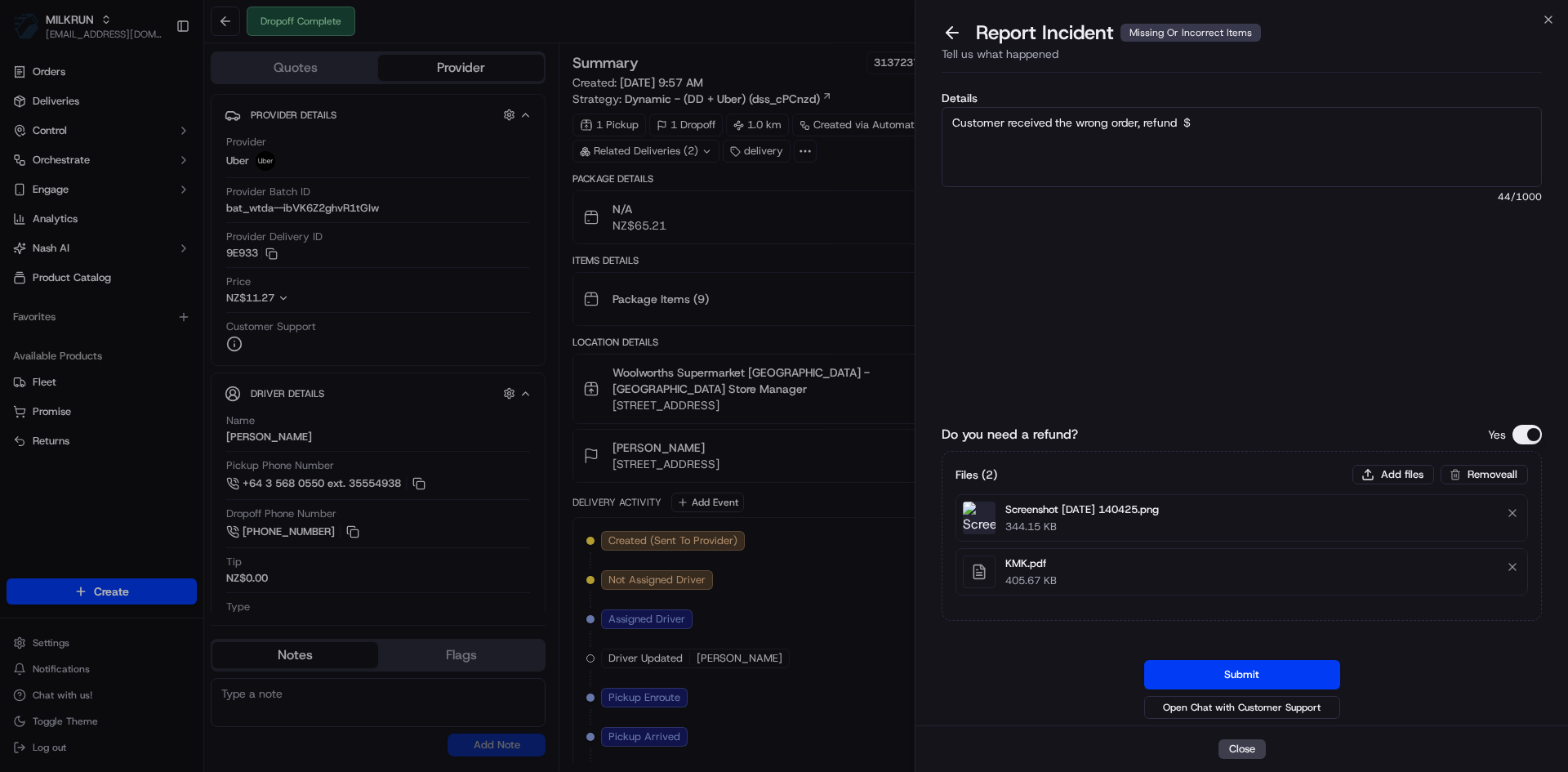
click at [1268, 132] on textarea "Customer received the wrong order, refund $" at bounding box center [1242, 147] width 600 height 80
type textarea "Customer received the wrong order, refund $72.21"
click at [1260, 673] on button "Submit" at bounding box center [1242, 675] width 196 height 29
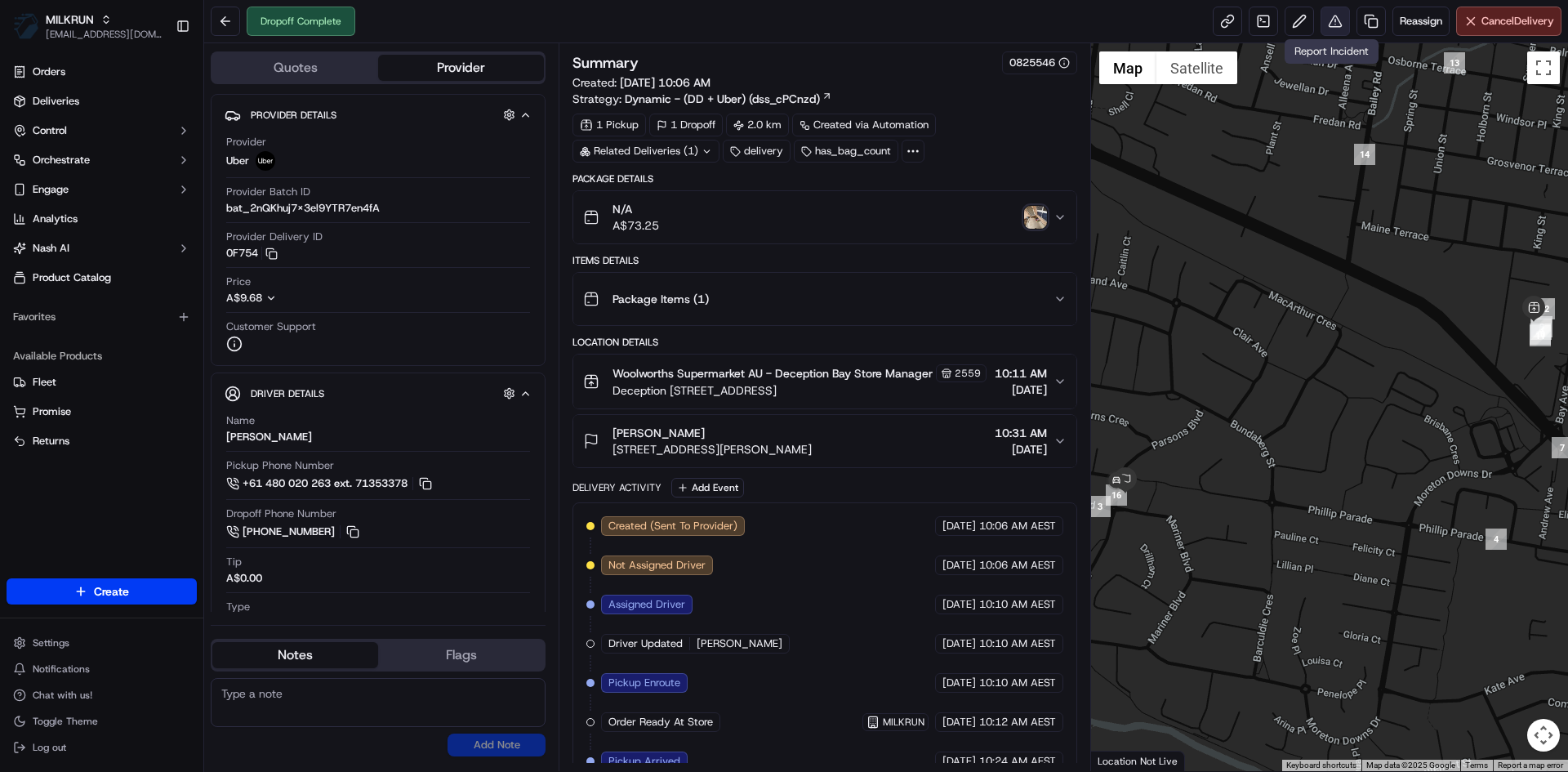
click at [1326, 15] on button at bounding box center [1335, 21] width 29 height 29
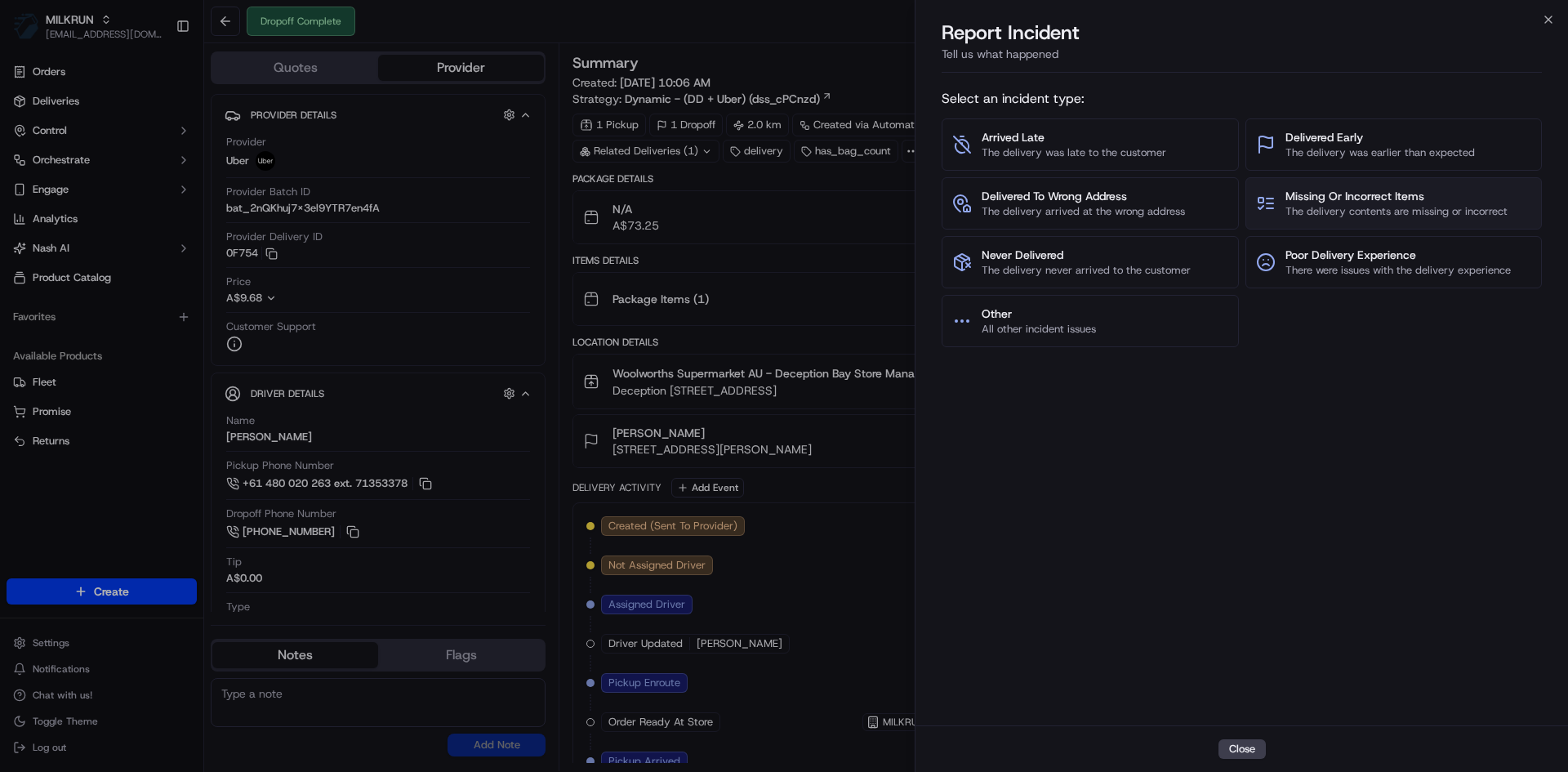
click at [1332, 224] on button "Missing Or Incorrect Items The delivery contents are missing or incorrect" at bounding box center [1394, 203] width 298 height 53
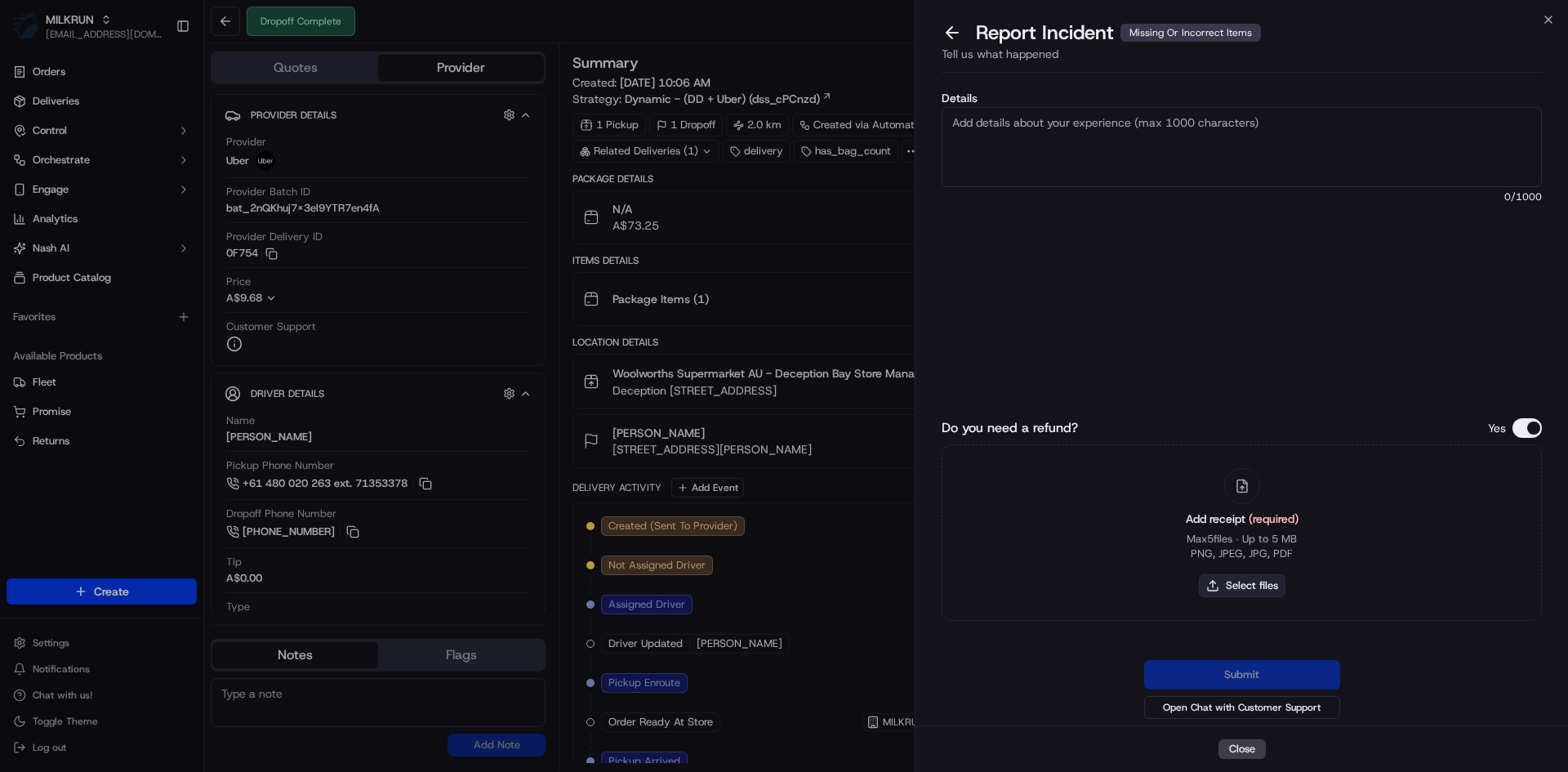
click at [1237, 586] on button "Select files" at bounding box center [1242, 586] width 86 height 23
type input "C:\fakepath\TH.pdf"
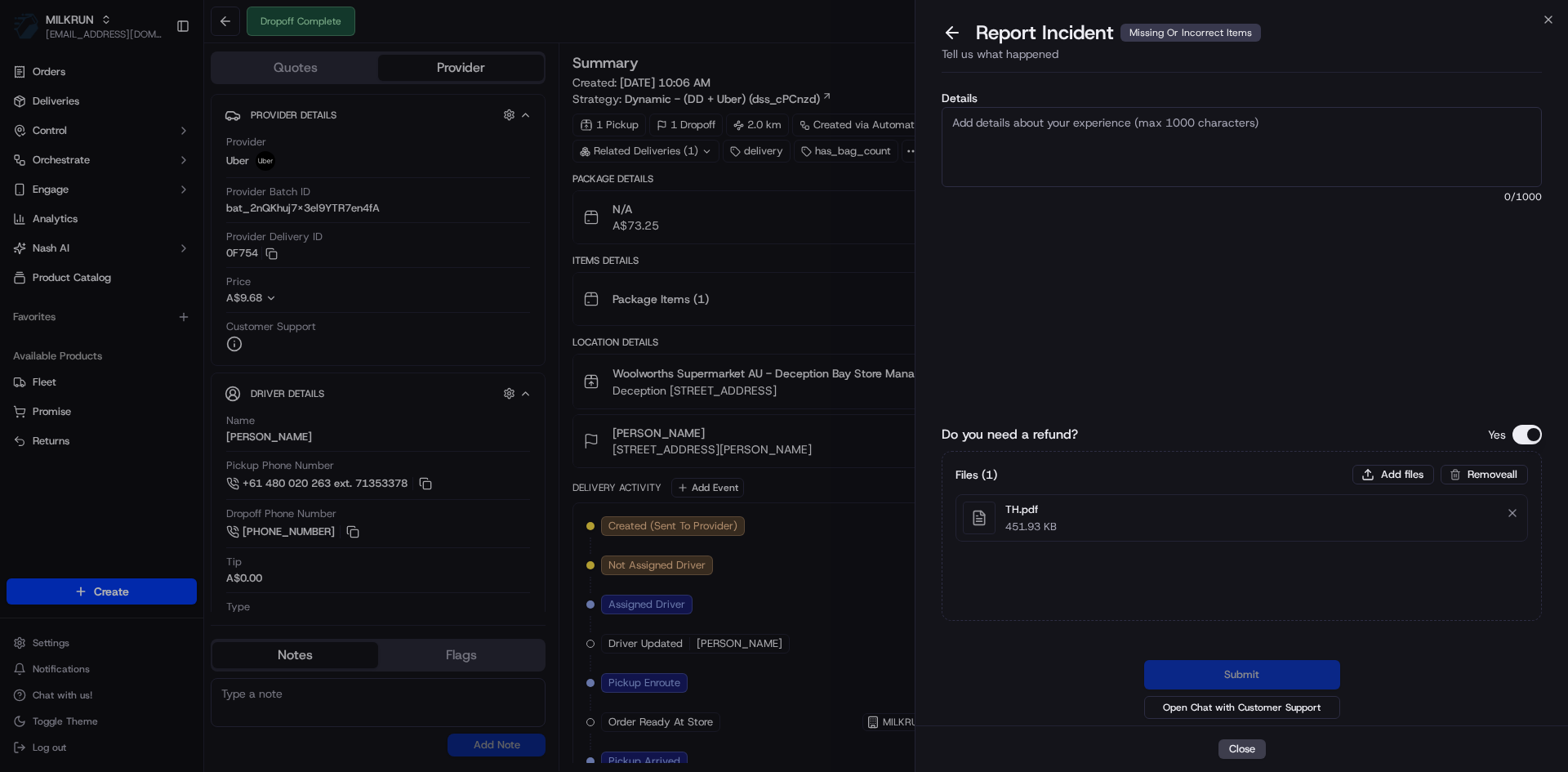
click at [1129, 160] on textarea "Details" at bounding box center [1242, 147] width 600 height 80
click at [967, 123] on textarea "#78.25" at bounding box center [1242, 147] width 600 height 80
drag, startPoint x: 947, startPoint y: 122, endPoint x: 1080, endPoint y: 163, distance: 139.2
click at [947, 122] on textarea "$78.25" at bounding box center [1242, 147] width 600 height 80
paste textarea "Customer received the wrong order, refund"
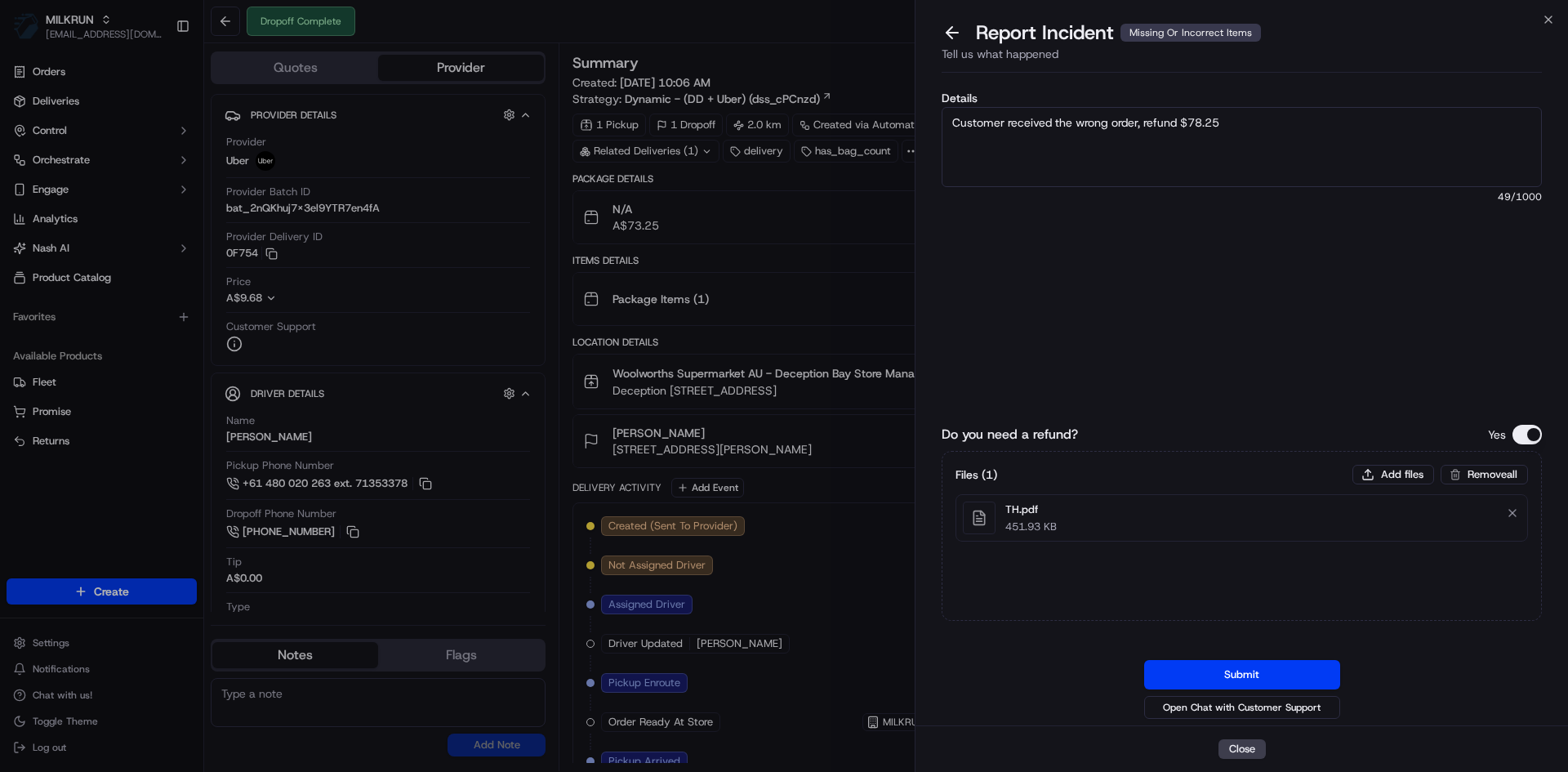
click at [1239, 125] on textarea "Customer received the wrong order, refund $78.25" at bounding box center [1242, 147] width 600 height 80
type textarea "Customer received the wrong order, refund $78.25"
click at [1392, 473] on button "Add files" at bounding box center [1393, 475] width 82 height 20
type input "C:\fakepath\Screenshot 2025-09-19 140800.png"
click at [1233, 669] on button "Submit" at bounding box center [1242, 675] width 196 height 29
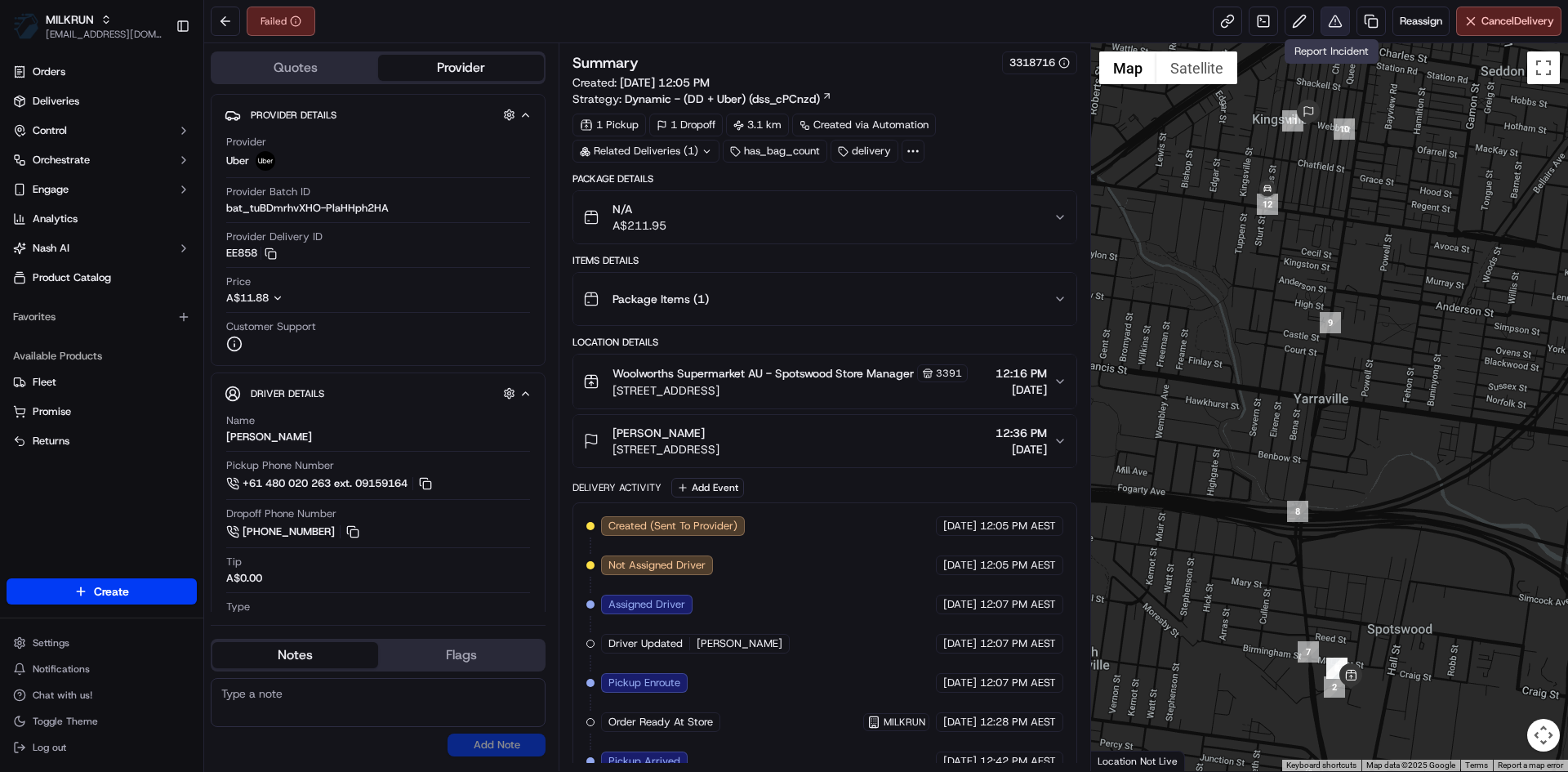
click at [1332, 27] on button at bounding box center [1335, 21] width 29 height 29
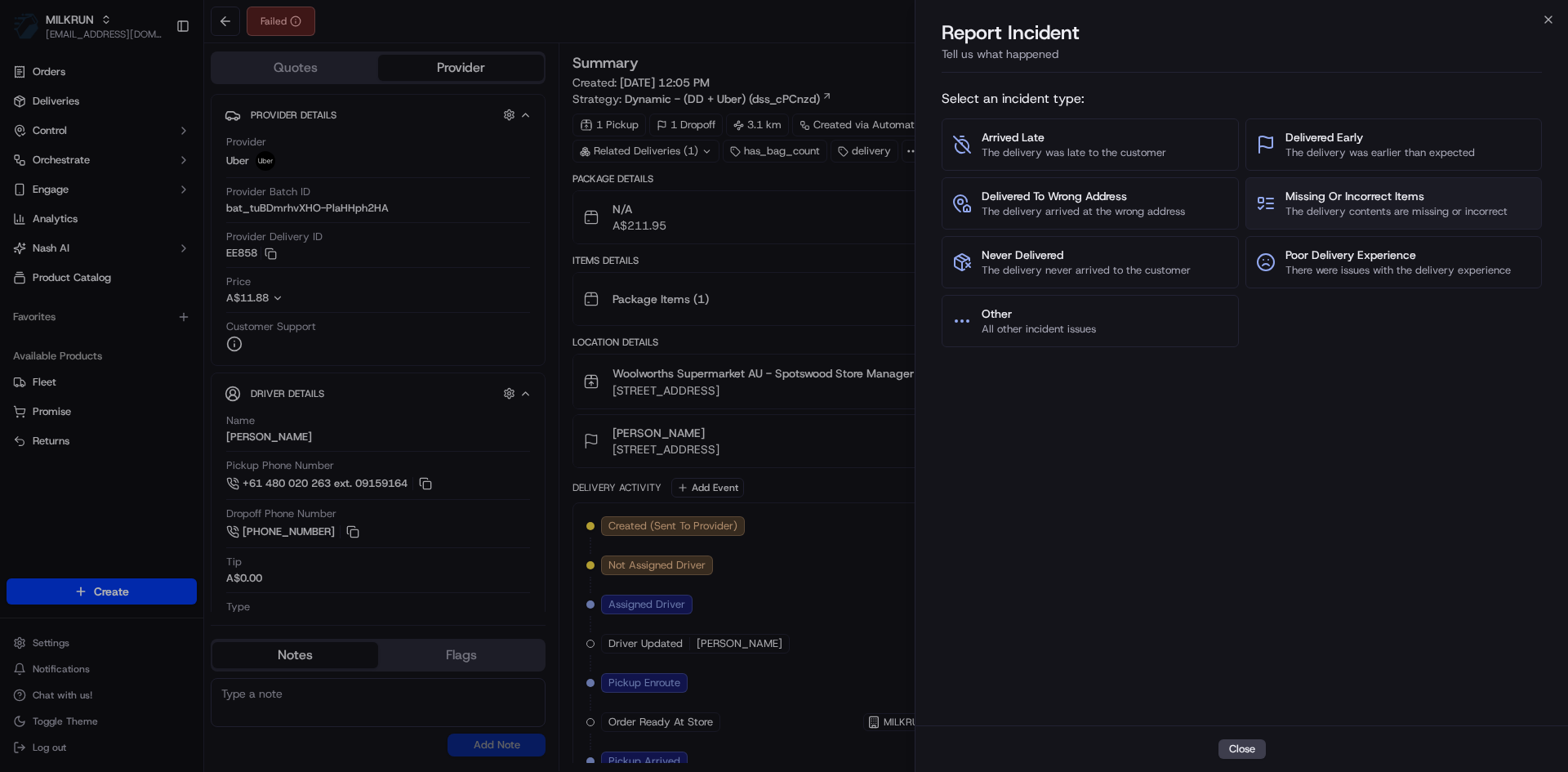
click at [1364, 199] on span "Missing Or Incorrect Items" at bounding box center [1396, 196] width 222 height 16
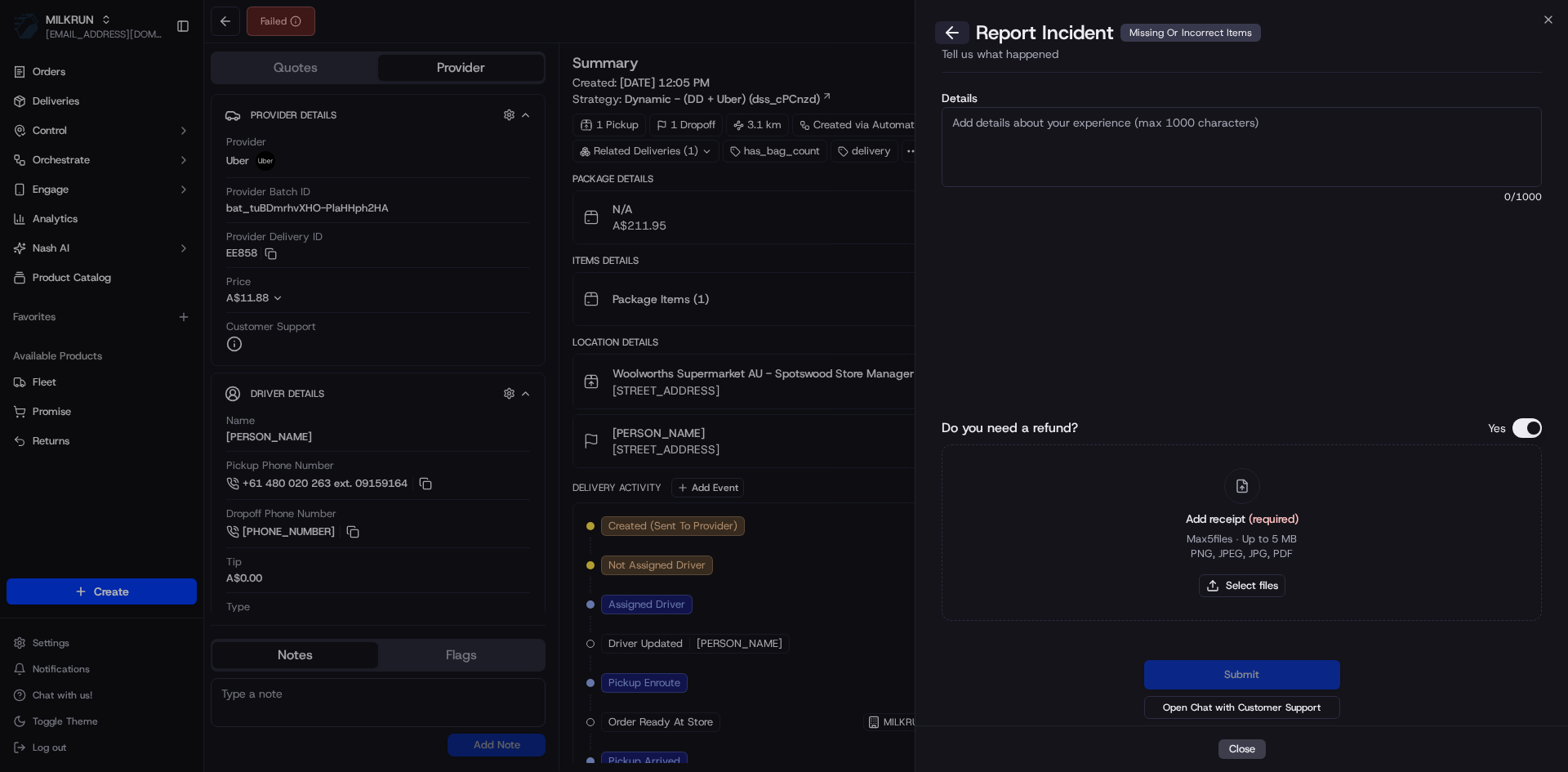
click at [955, 24] on button at bounding box center [951, 33] width 34 height 23
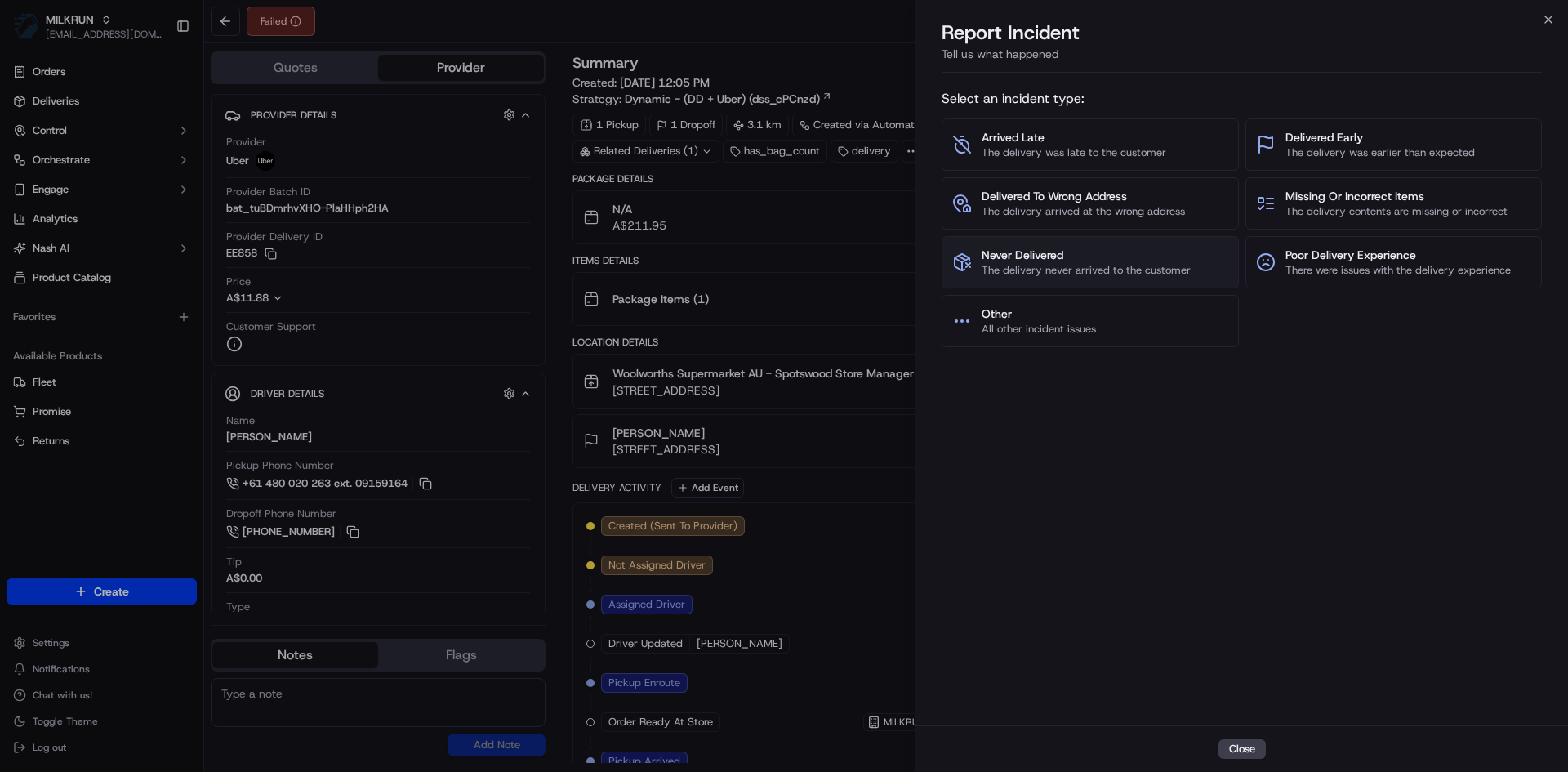
click at [1142, 263] on span "The delivery never arrived to the customer" at bounding box center [1086, 270] width 209 height 14
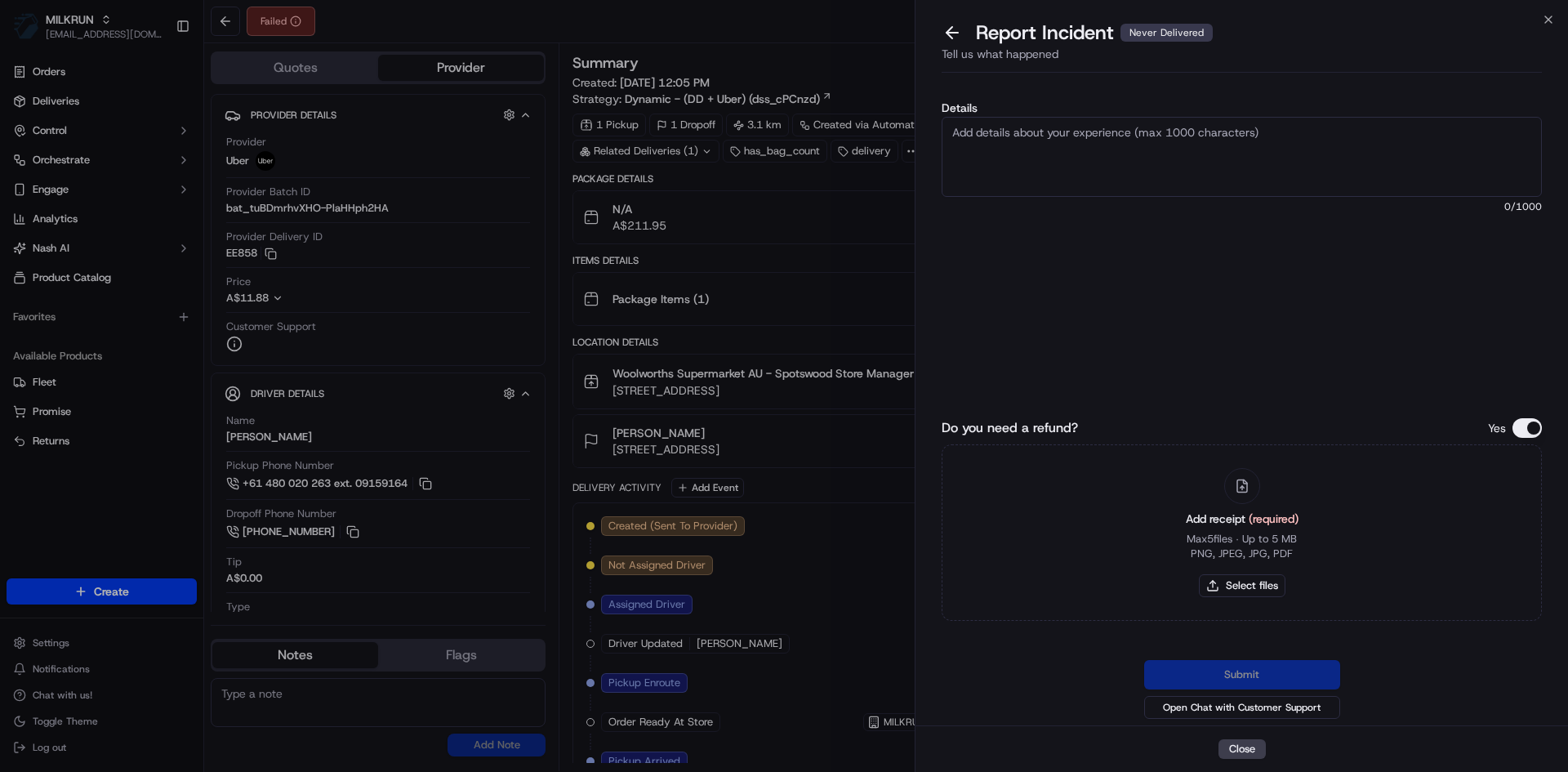
click at [1095, 169] on textarea "Details" at bounding box center [1242, 157] width 600 height 80
click at [1103, 166] on textarea "Details" at bounding box center [1242, 157] width 600 height 80
type textarea "Customer never received their order, and the store confirmed it was collected."
click at [1424, 132] on textarea "Customer never received their order, and the store confirmed it was collected." at bounding box center [1242, 157] width 600 height 80
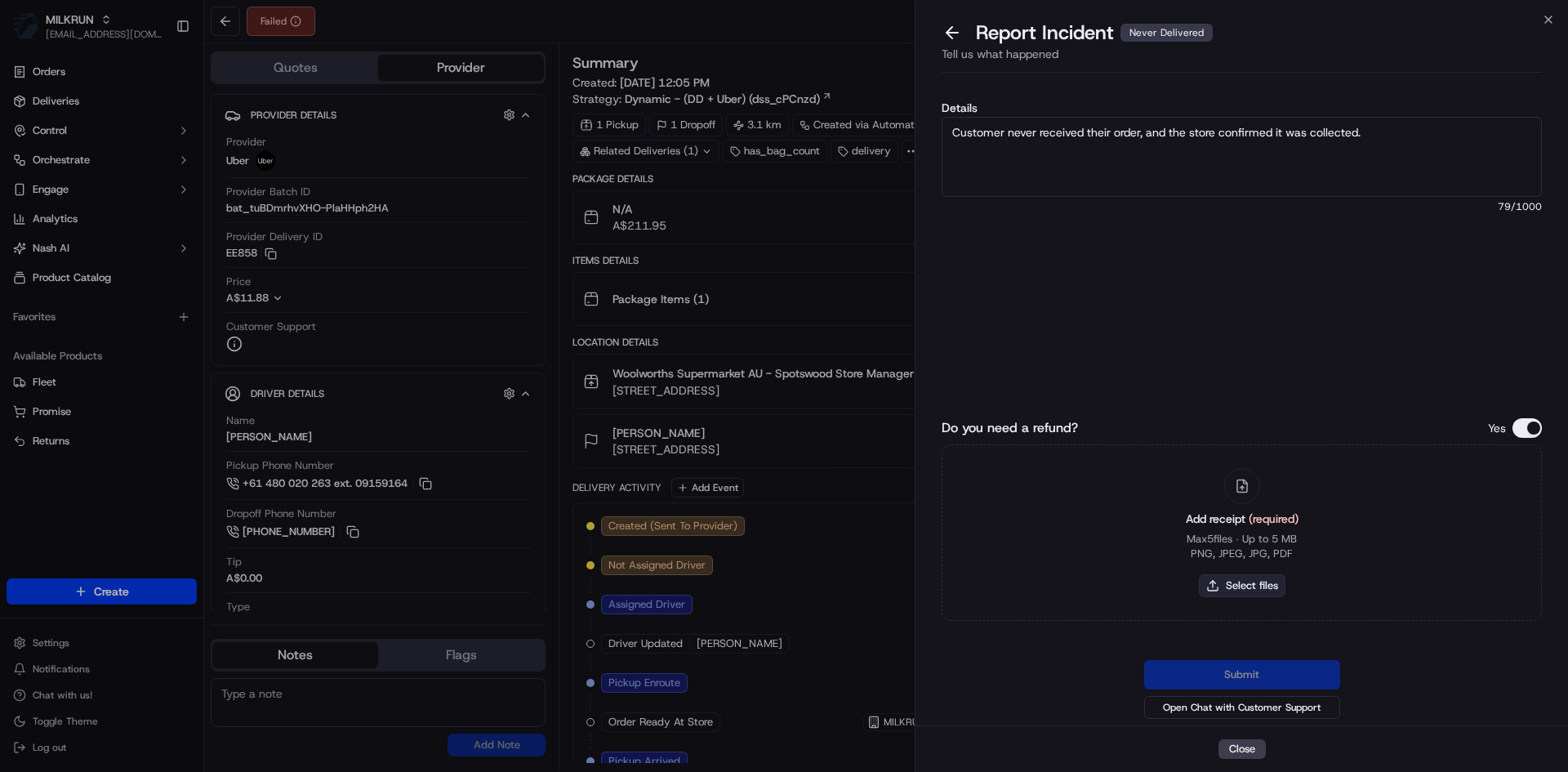
click at [1247, 582] on button "Select files" at bounding box center [1242, 586] width 86 height 23
type input "C:\fakepath\NH.pdf"
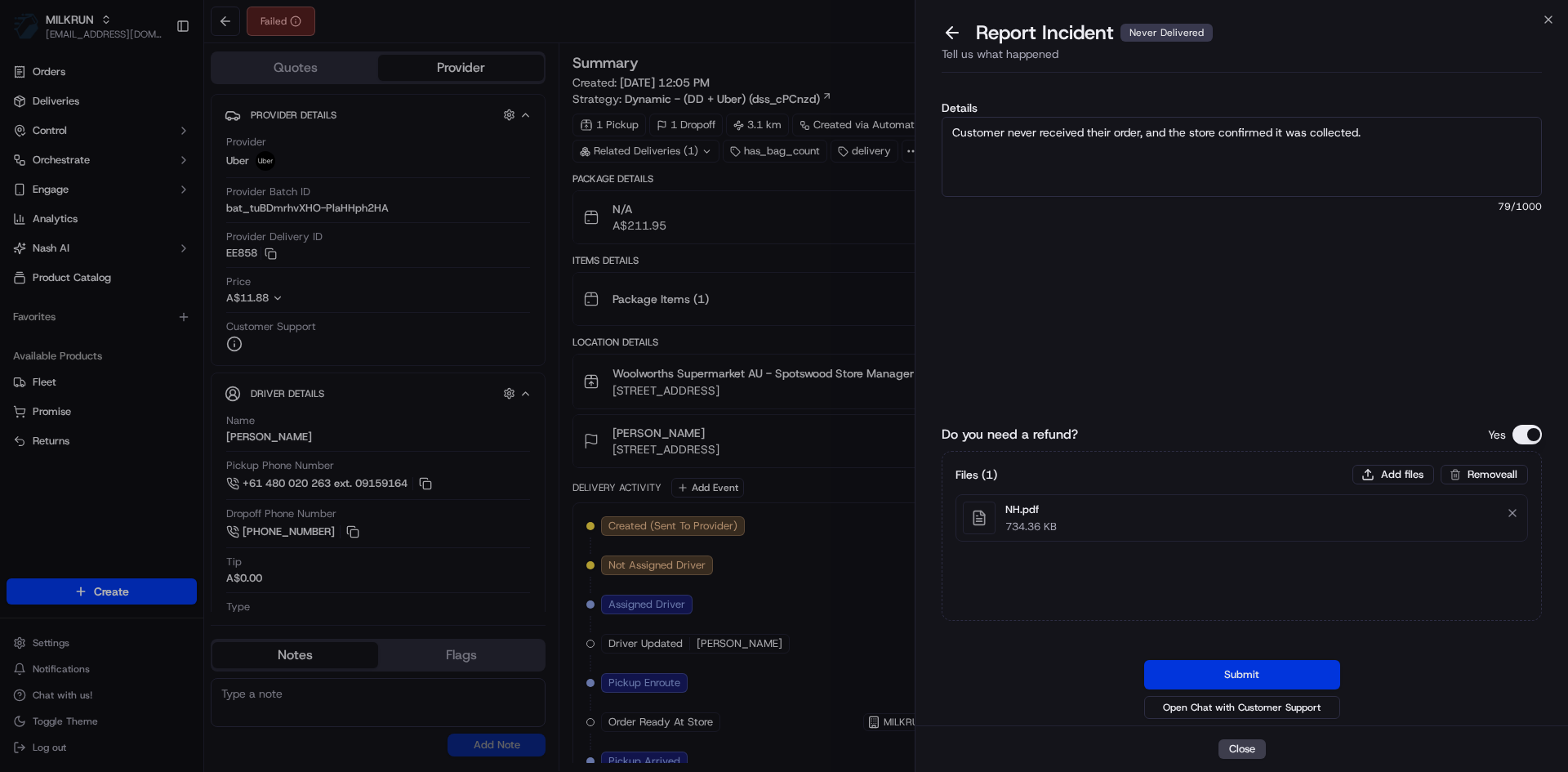
click at [1180, 666] on button "Submit" at bounding box center [1242, 675] width 196 height 29
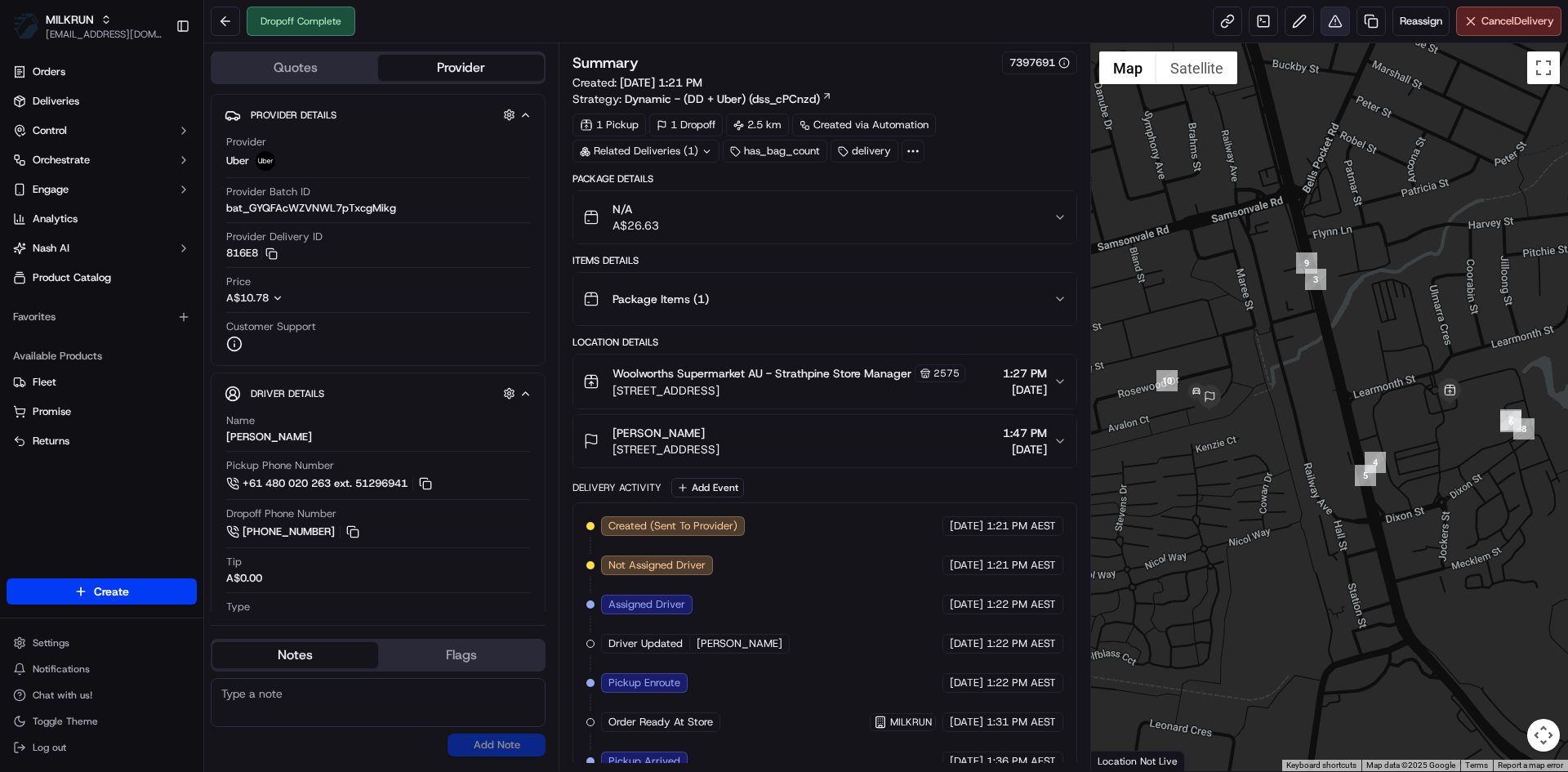
click at [1334, 30] on button at bounding box center [1335, 21] width 29 height 29
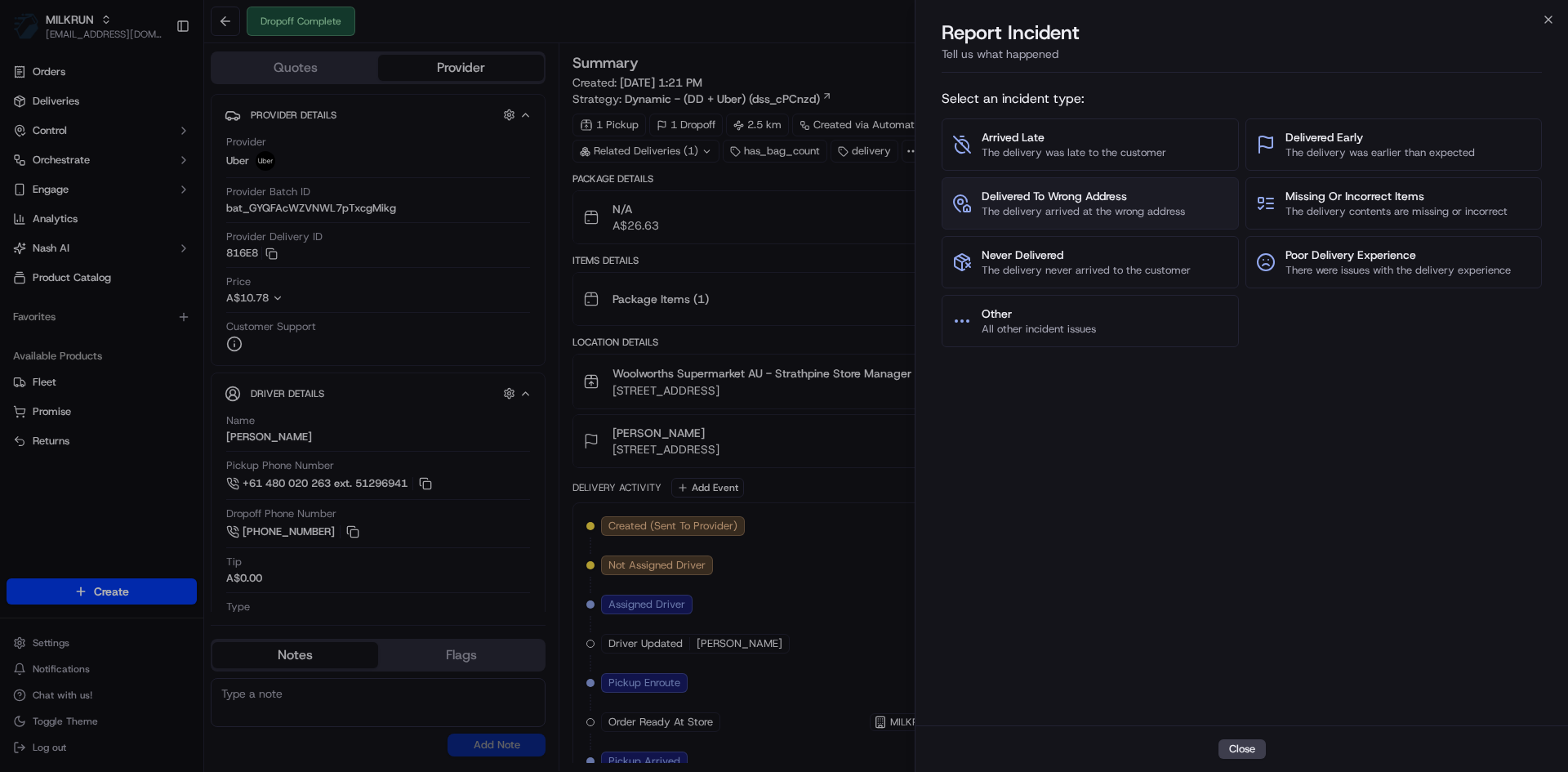
click at [1129, 191] on span "Delivered To Wrong Address" at bounding box center [1083, 196] width 203 height 16
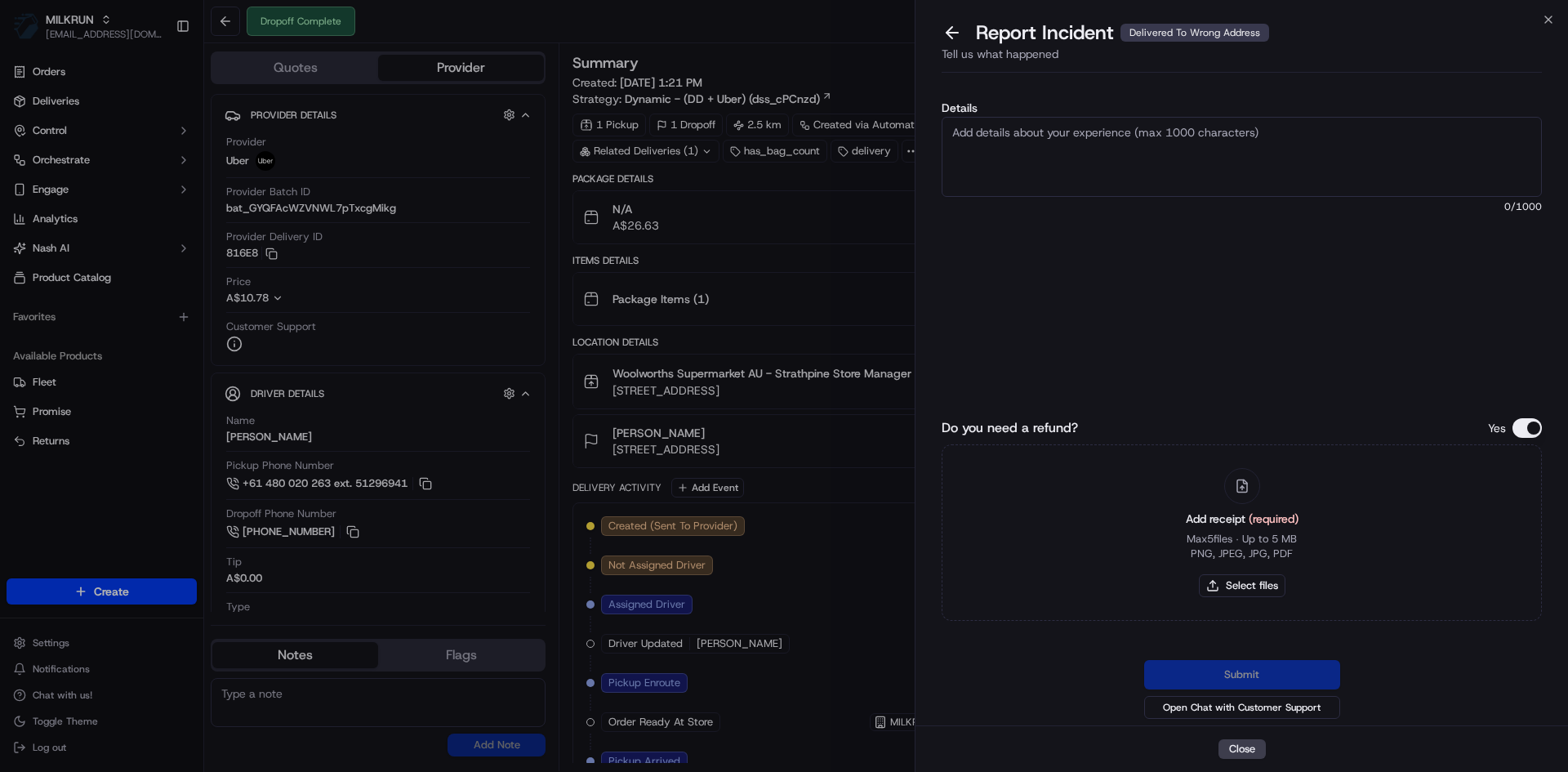
click at [1066, 183] on textarea "Details" at bounding box center [1242, 157] width 600 height 80
paste textarea "Delivered to the wrong address - please refund"
type textarea "Delivered to the wrong address - please refund $"
click at [1264, 586] on button "Select files" at bounding box center [1242, 586] width 86 height 23
type input "C:\fakepath\DR.pdf"
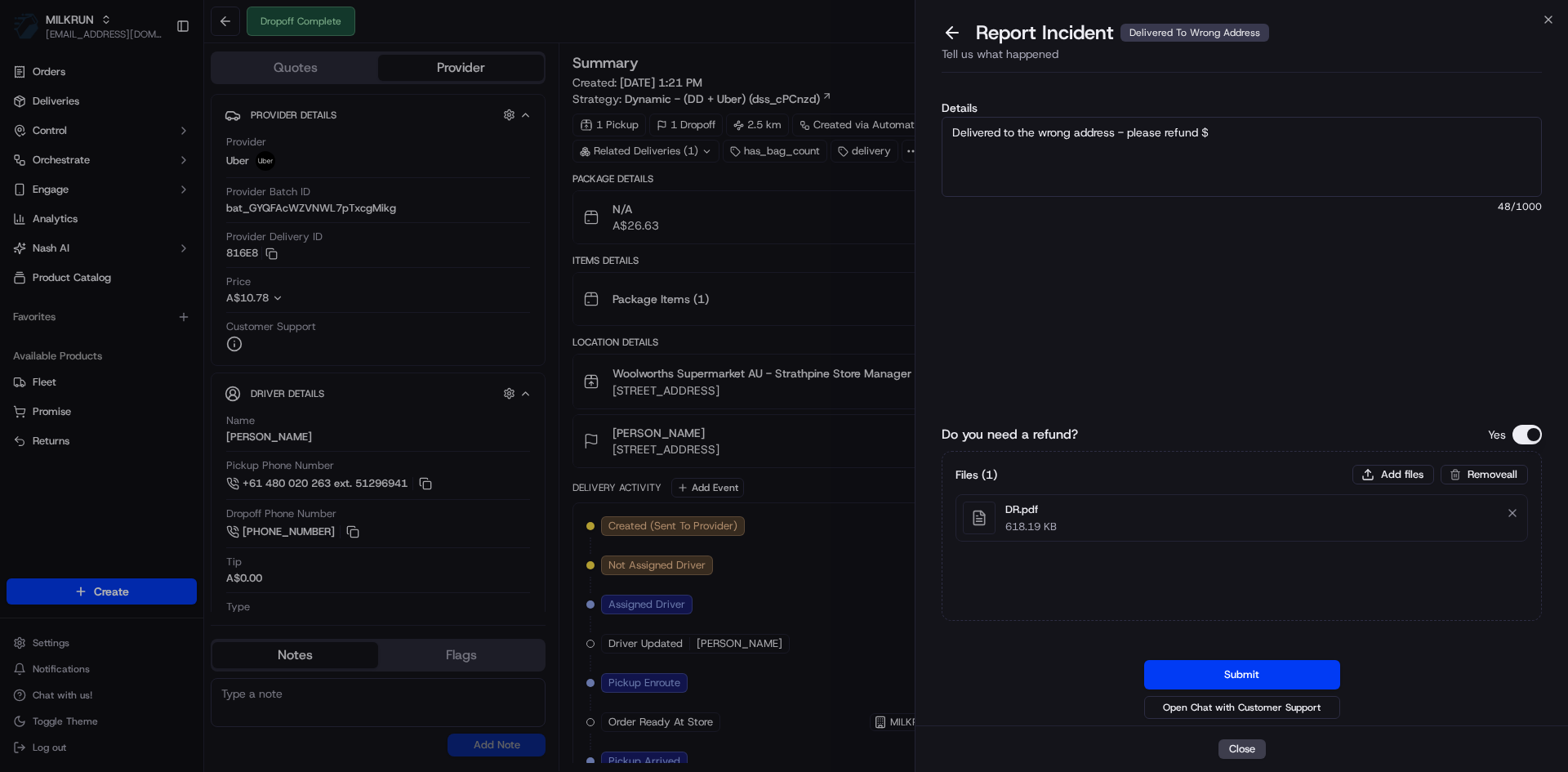
click at [1281, 136] on textarea "Delivered to the wrong address - please refund $" at bounding box center [1242, 157] width 600 height 80
paste textarea "26.41"
type textarea "Delivered to the wrong address - please refund $26.41"
click at [1206, 664] on button "Submit" at bounding box center [1242, 675] width 196 height 29
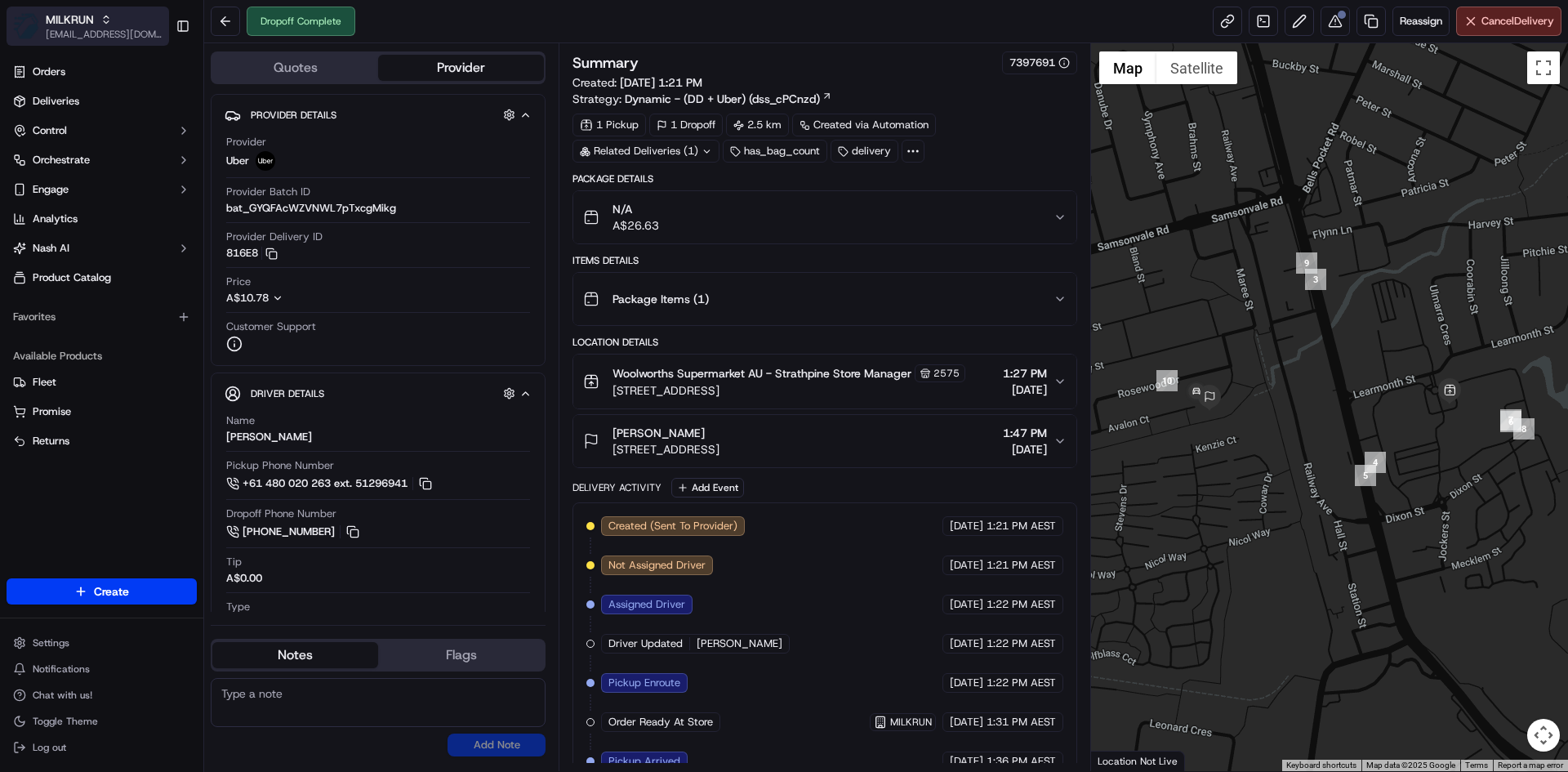
click at [127, 23] on div "MILKRUN" at bounding box center [103, 20] width 117 height 16
